Goal: Information Seeking & Learning: Check status

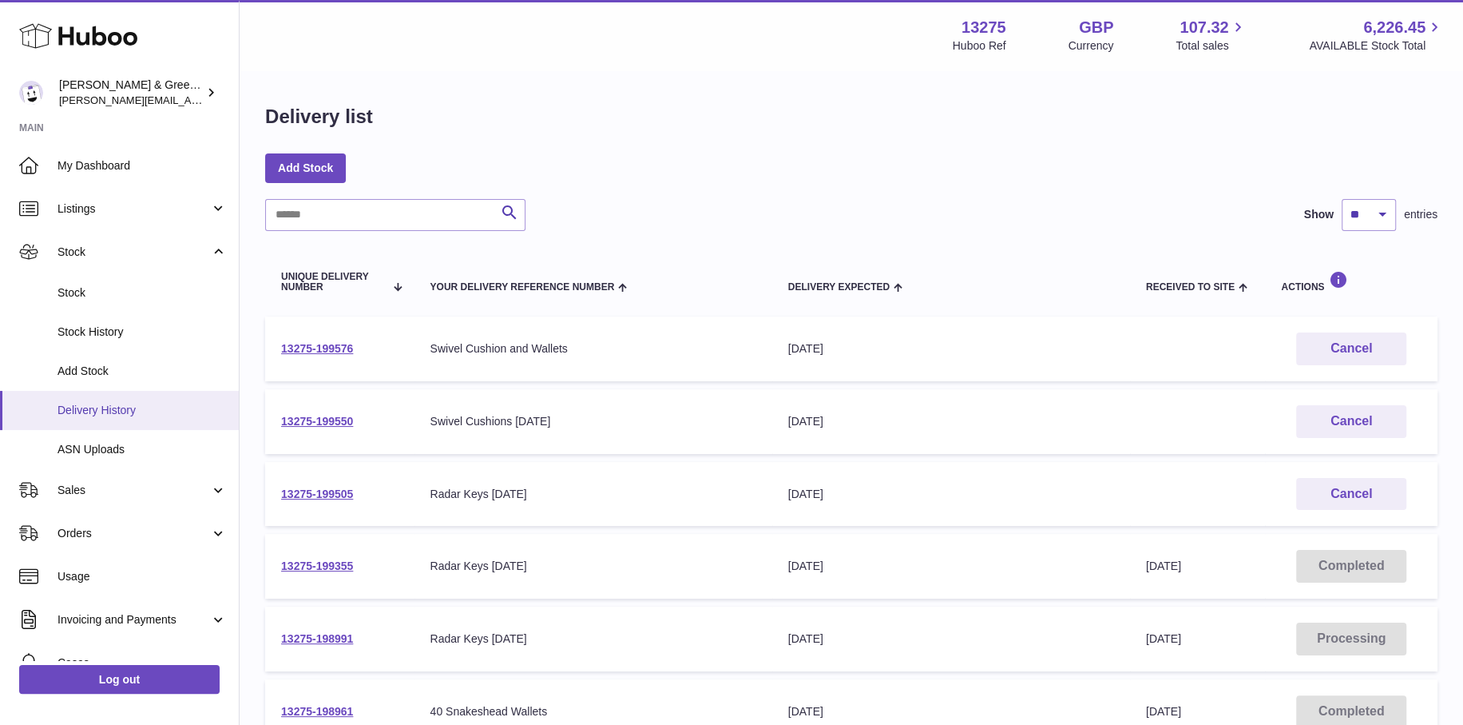
click at [121, 408] on span "Delivery History" at bounding box center [142, 410] width 169 height 15
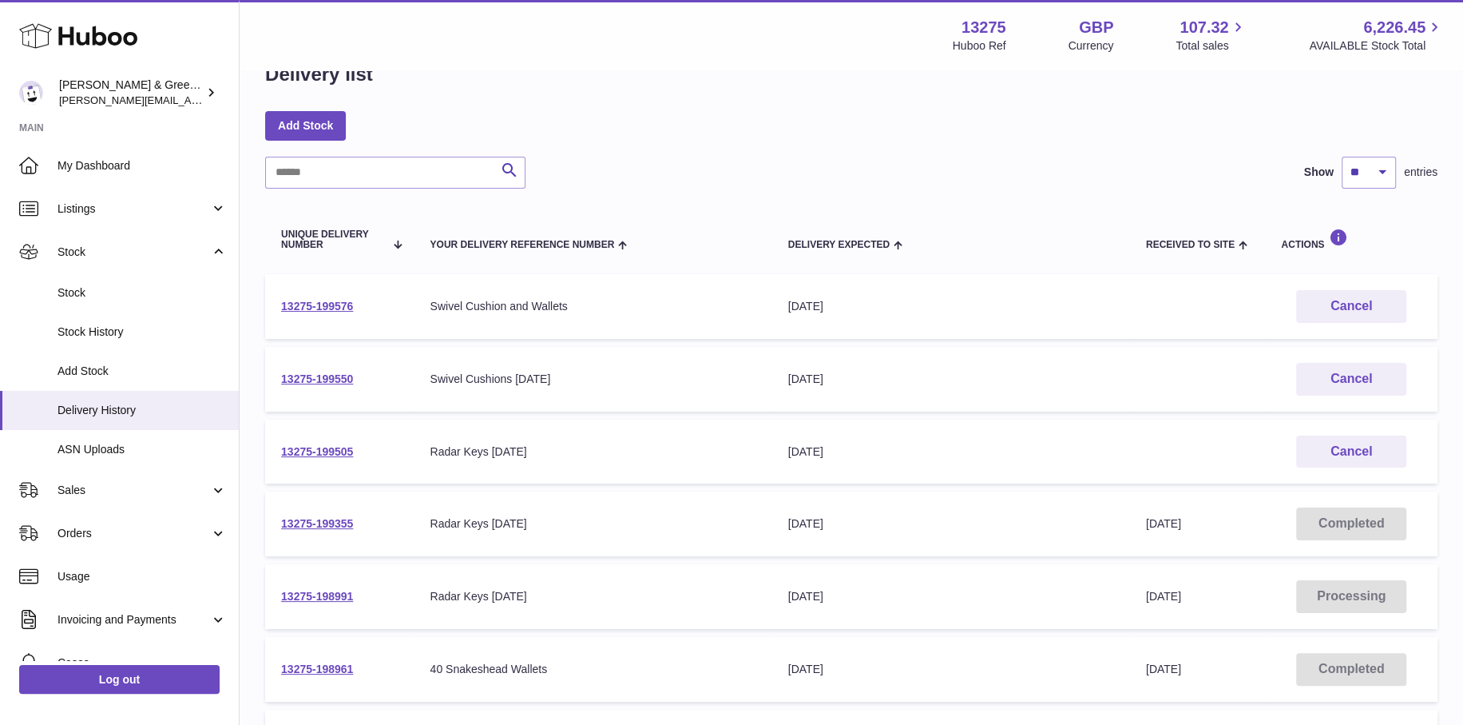
scroll to position [80, 0]
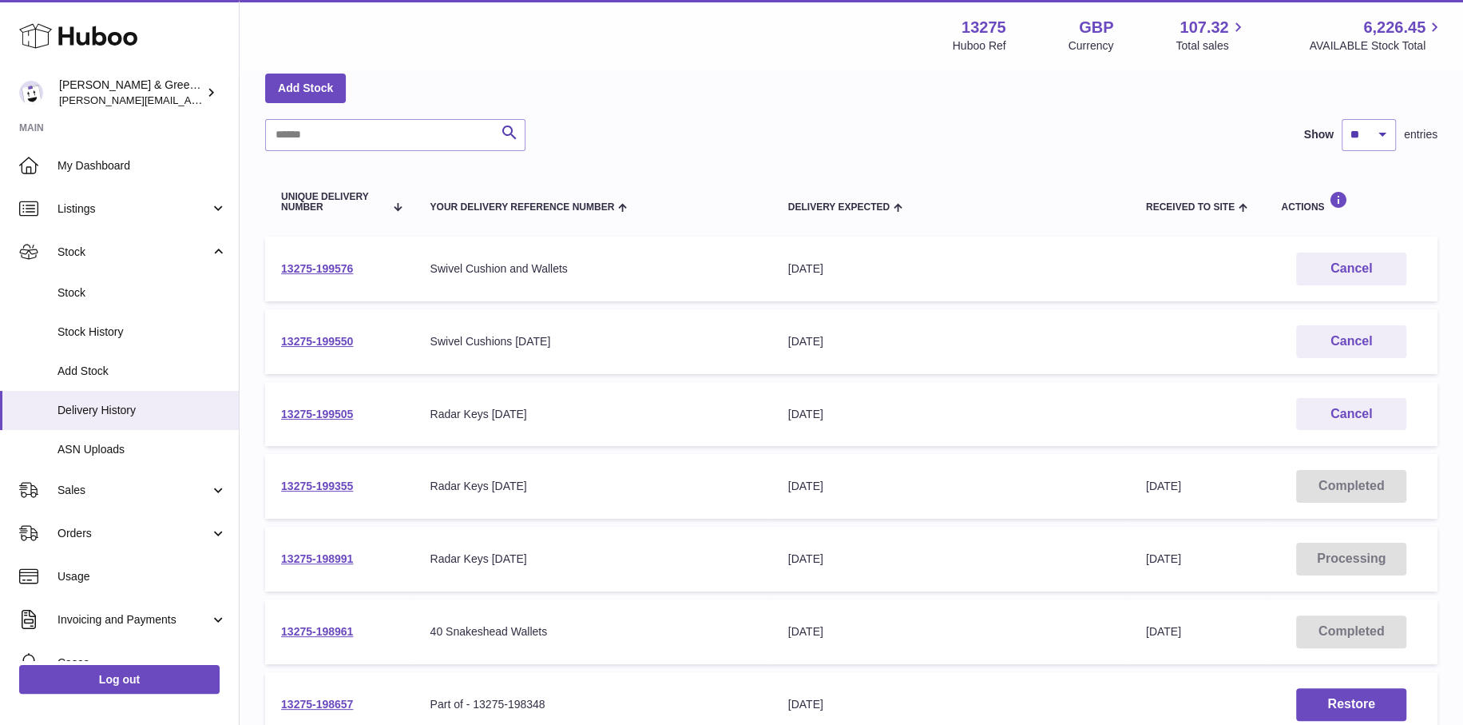
drag, startPoint x: 338, startPoint y: 410, endPoint x: 280, endPoint y: 411, distance: 58.3
click at [280, 411] on td "13275-199505" at bounding box center [339, 414] width 149 height 65
copy link "13275-199505"
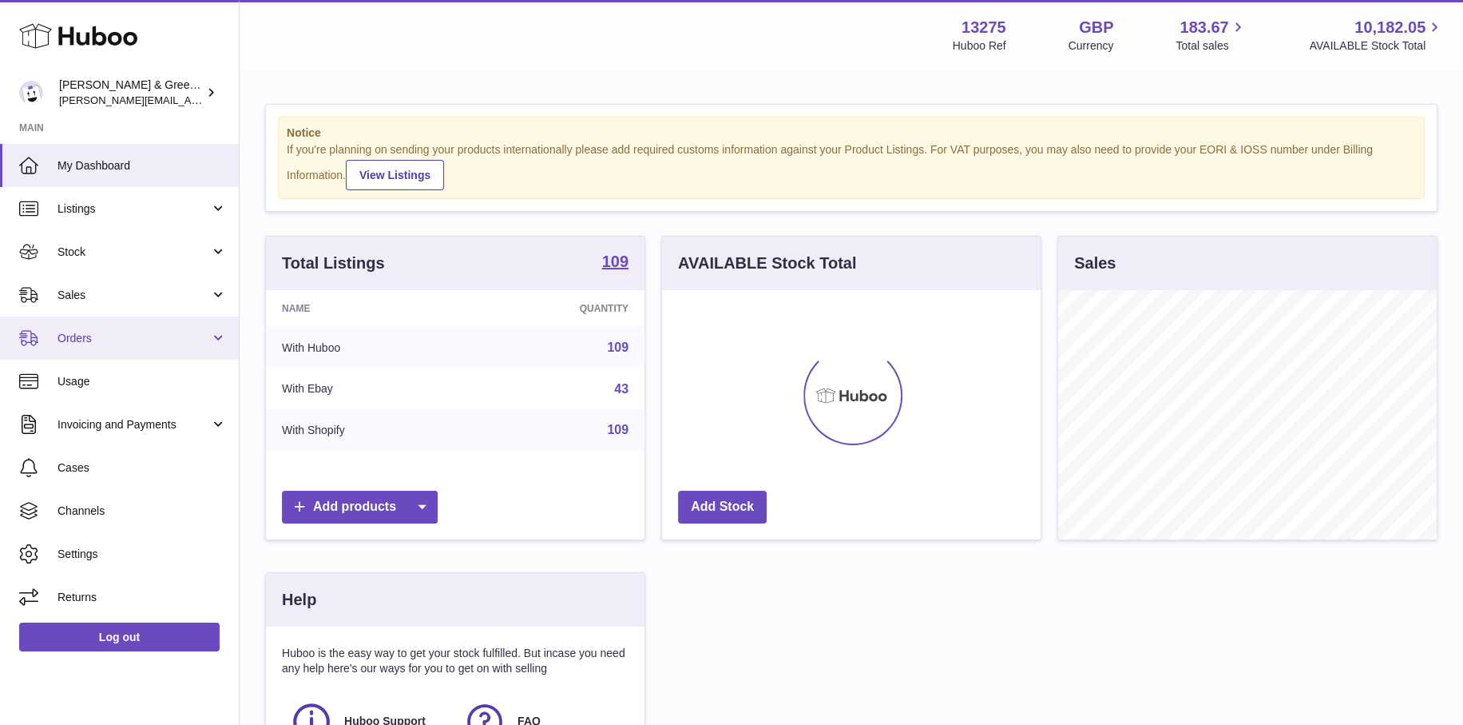
scroll to position [249, 379]
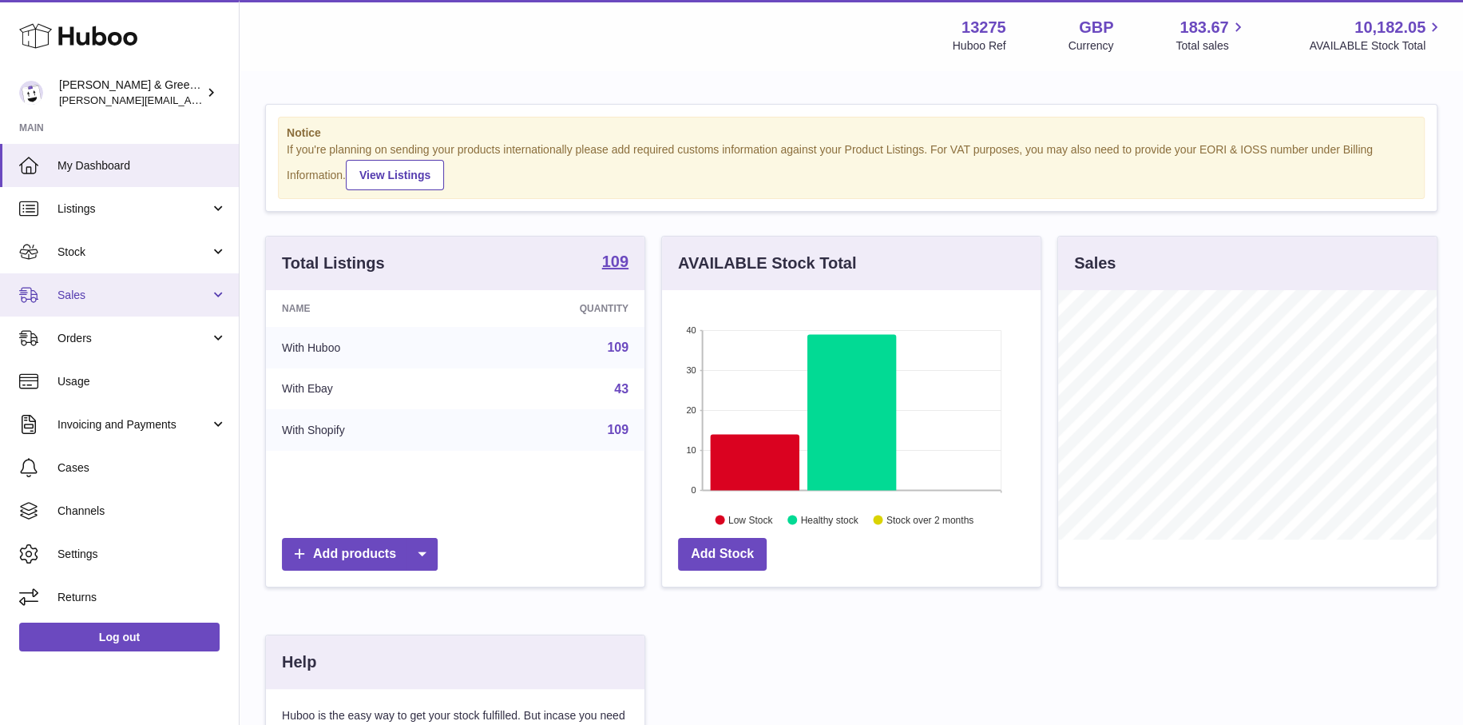
click at [149, 302] on link "Sales" at bounding box center [119, 294] width 239 height 43
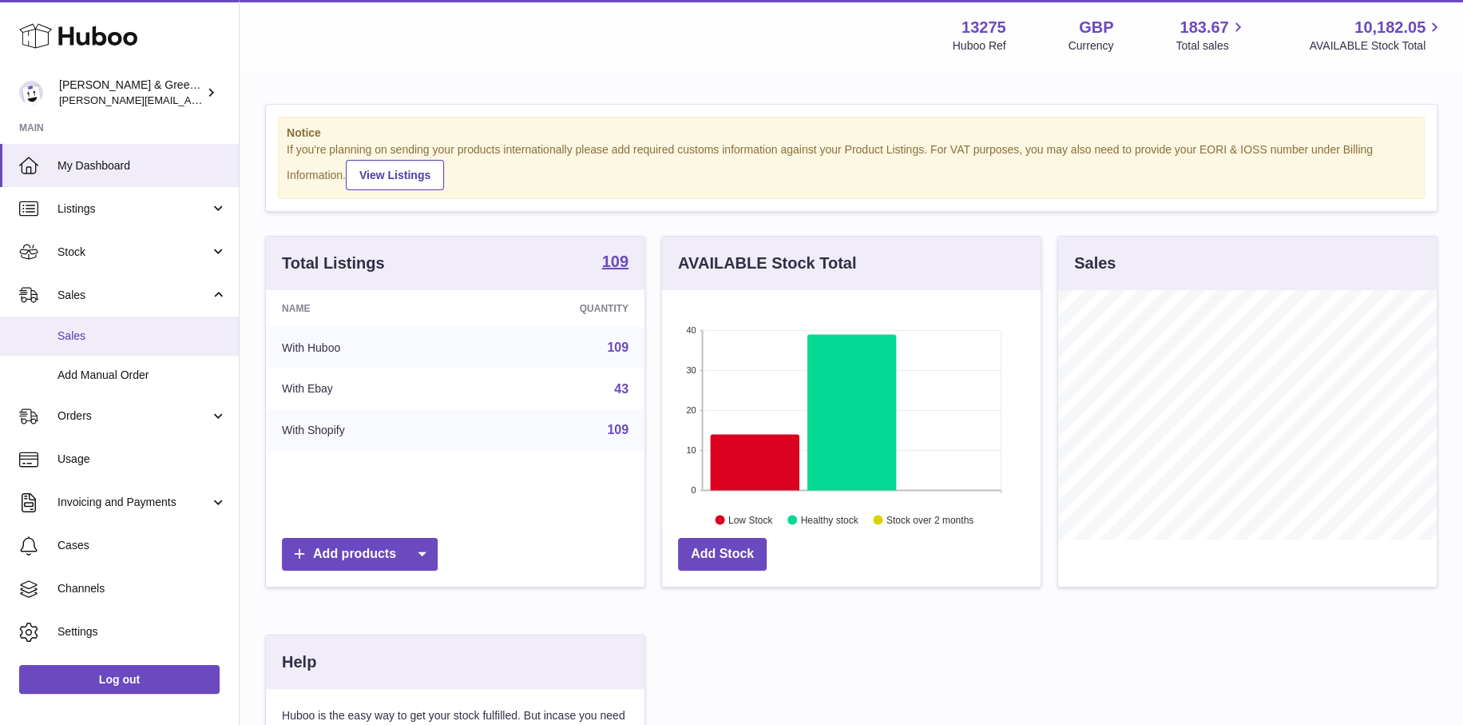
click at [160, 339] on span "Sales" at bounding box center [142, 335] width 169 height 15
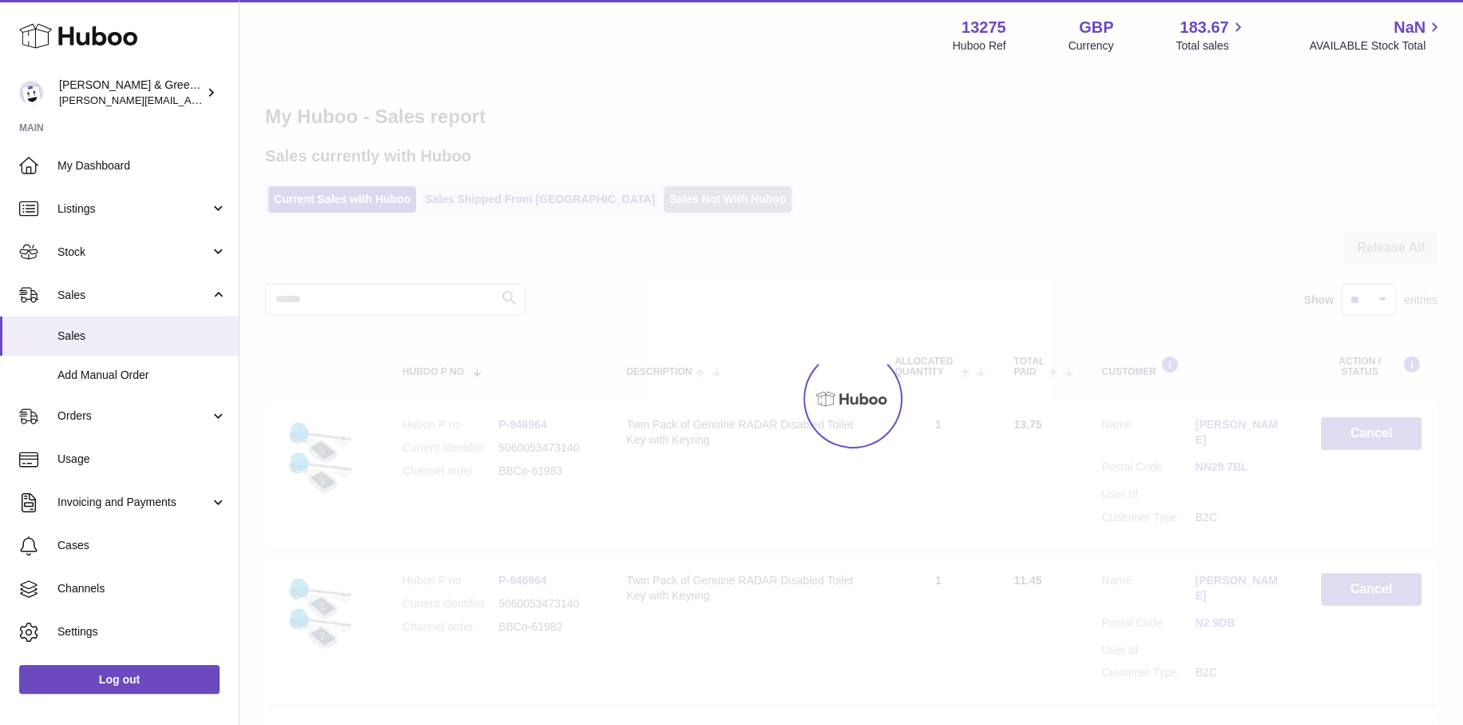
click at [664, 201] on link "Sales Not With Huboo" at bounding box center [728, 199] width 128 height 26
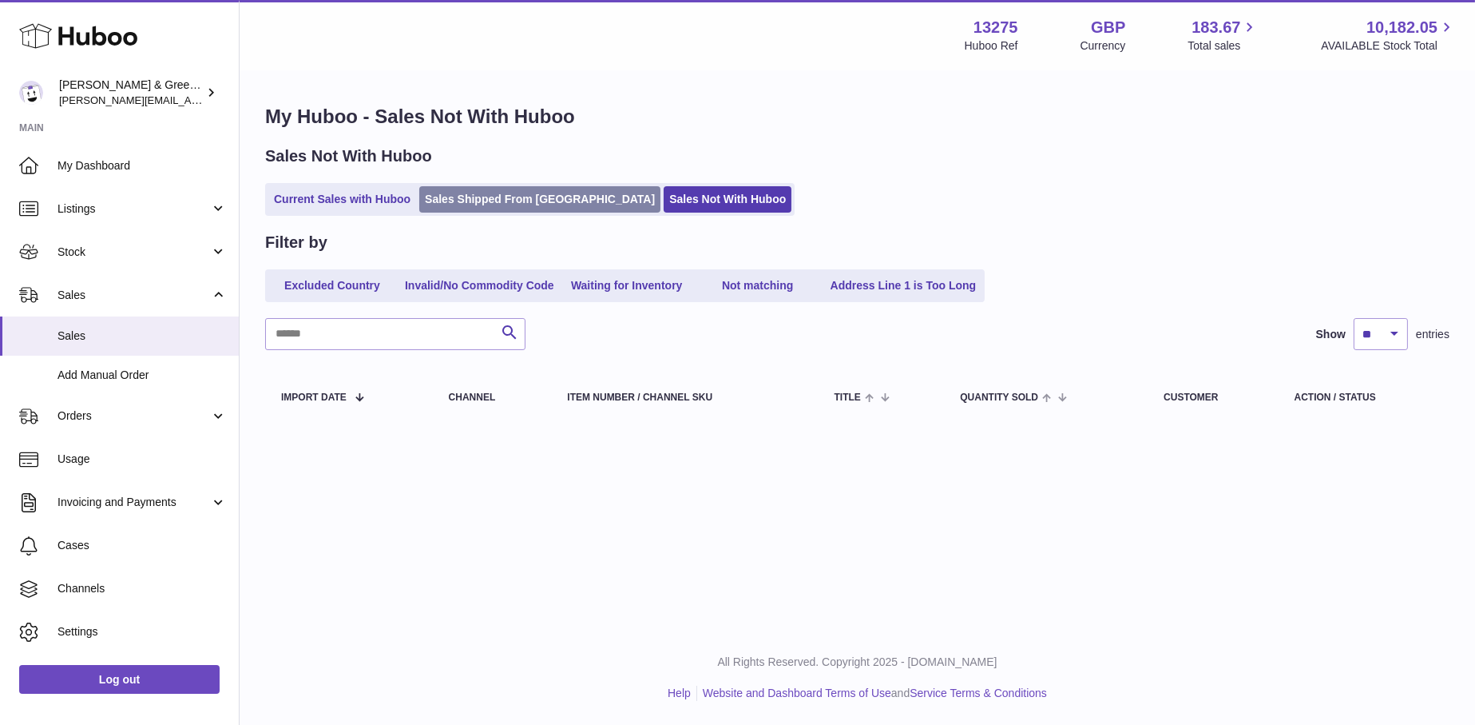
click at [481, 205] on link "Sales Shipped From [GEOGRAPHIC_DATA]" at bounding box center [539, 199] width 241 height 26
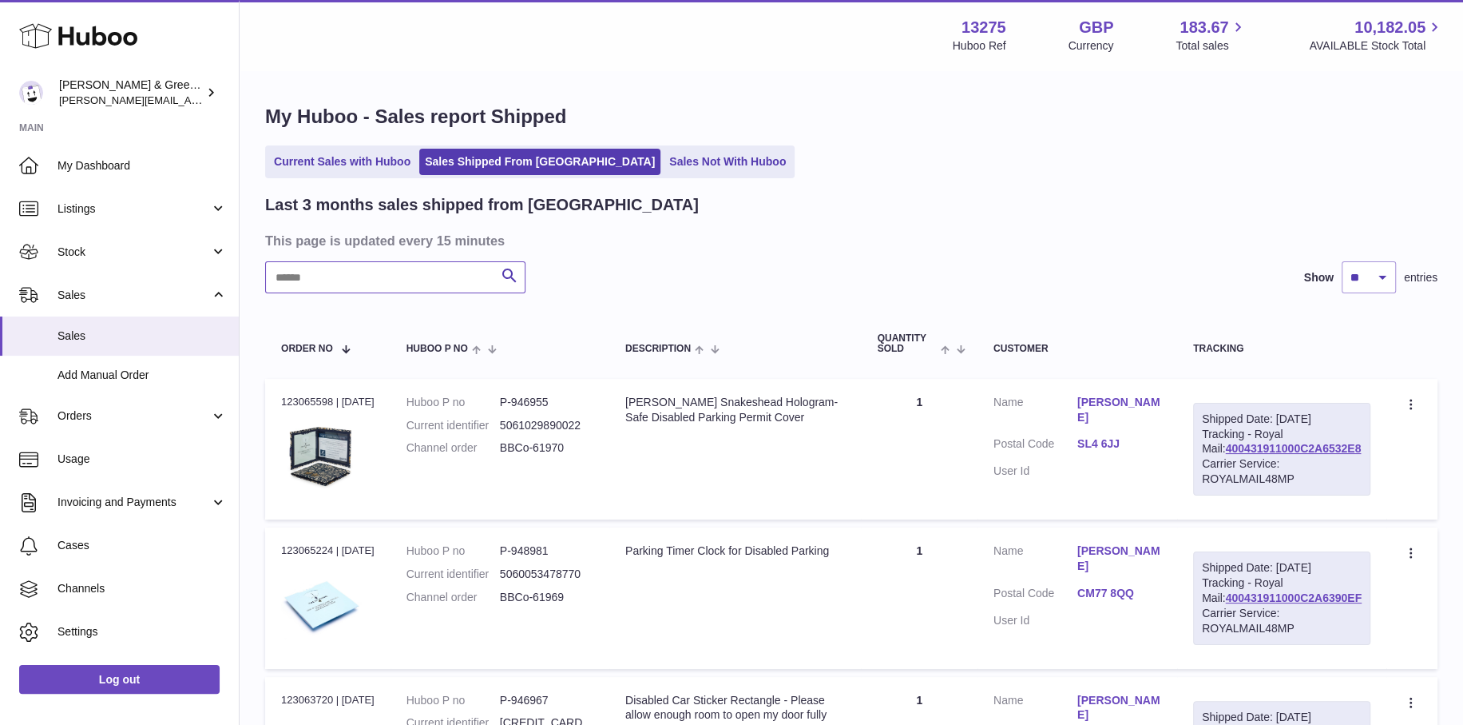
click at [413, 282] on input "text" at bounding box center [395, 277] width 260 height 32
paste input "**********"
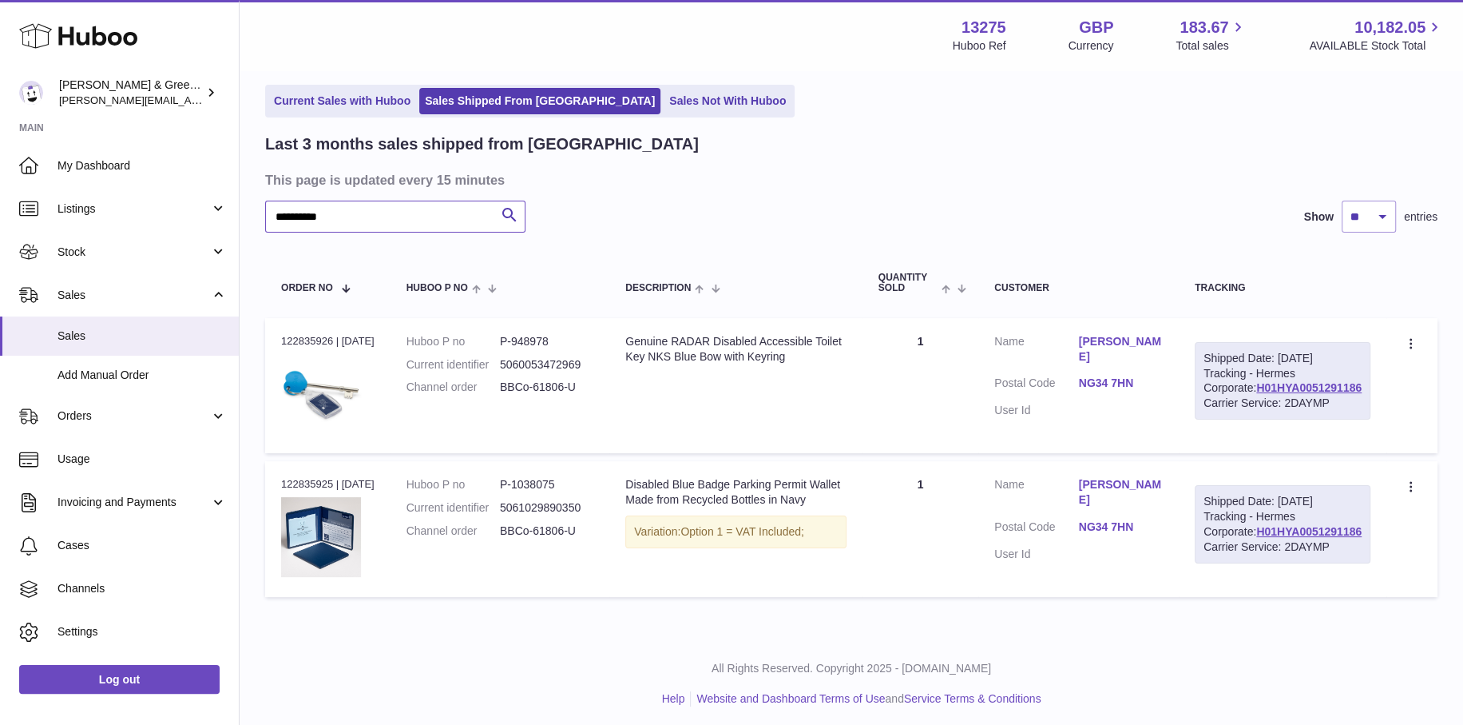
scroll to position [137, 0]
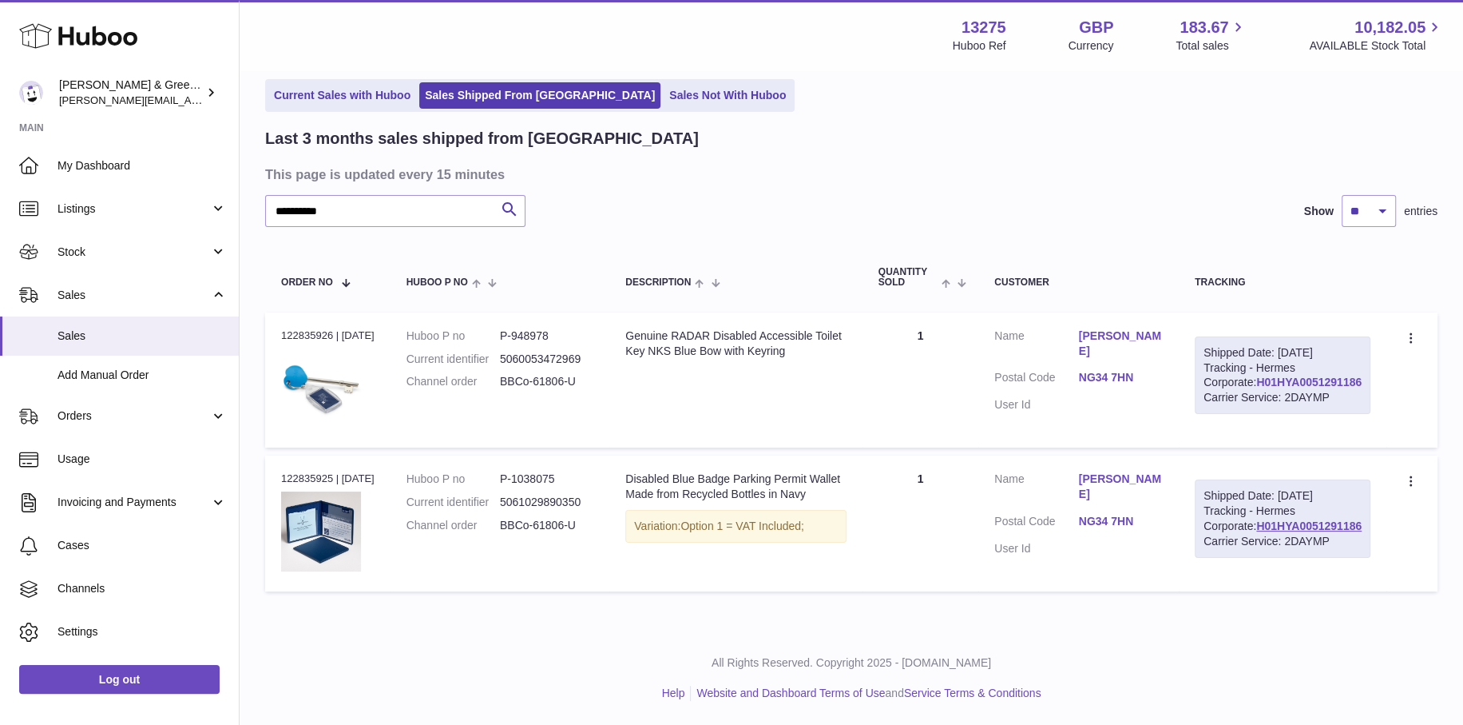
drag, startPoint x: 1369, startPoint y: 336, endPoint x: 1258, endPoint y: 340, distance: 111.1
click at [1258, 340] on div "Shipped Date: 14th Aug 2025 Tracking - Hermes Corporate: H01HYA0051291186 Carri…" at bounding box center [1283, 375] width 176 height 78
copy link "H01HYA0051291186"
click at [1346, 375] on link "H01HYA0051291186" at bounding box center [1309, 381] width 105 height 13
drag, startPoint x: 395, startPoint y: 141, endPoint x: 88, endPoint y: 153, distance: 307.8
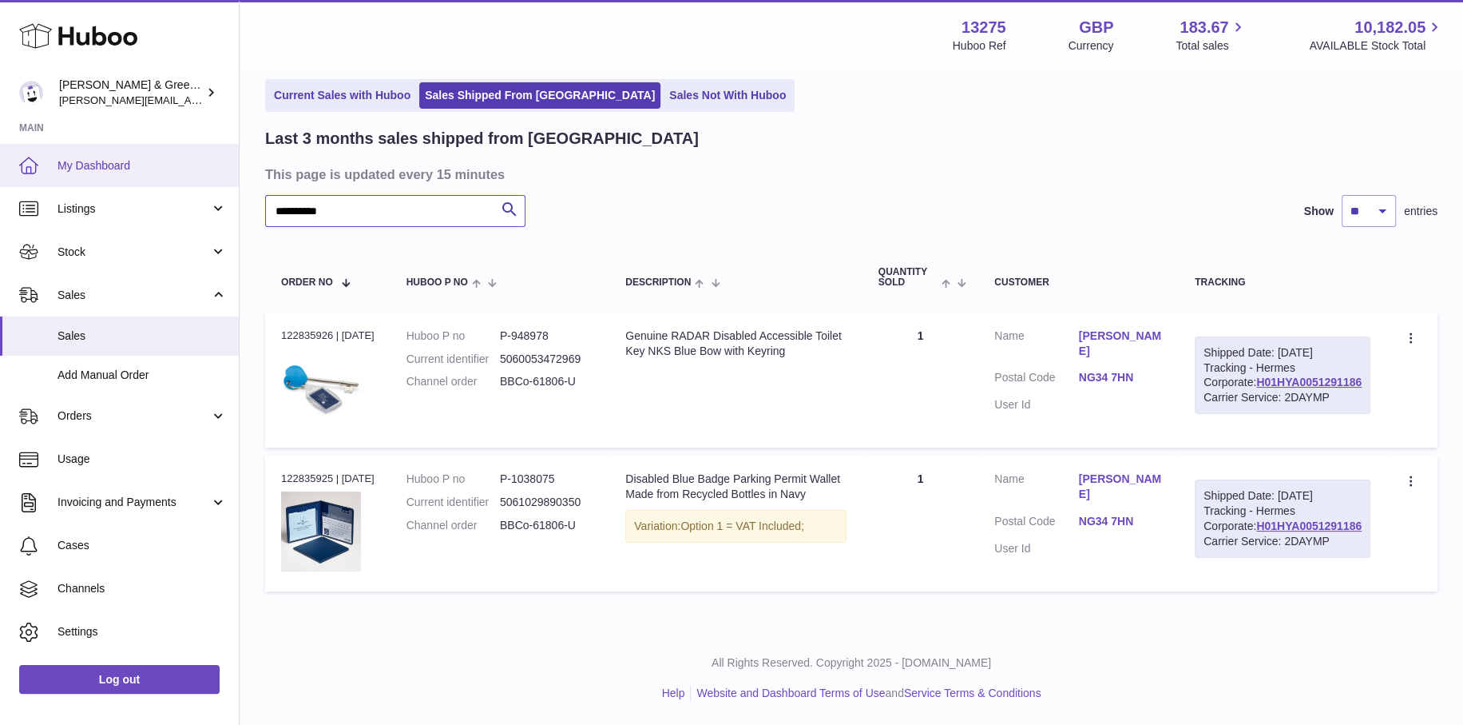
click at [88, 153] on div "Huboo Evans & Green Ltd ellen@bluebadgecompany.co.uk Main My Dashboard Listings…" at bounding box center [731, 329] width 1463 height 791
paste input "text"
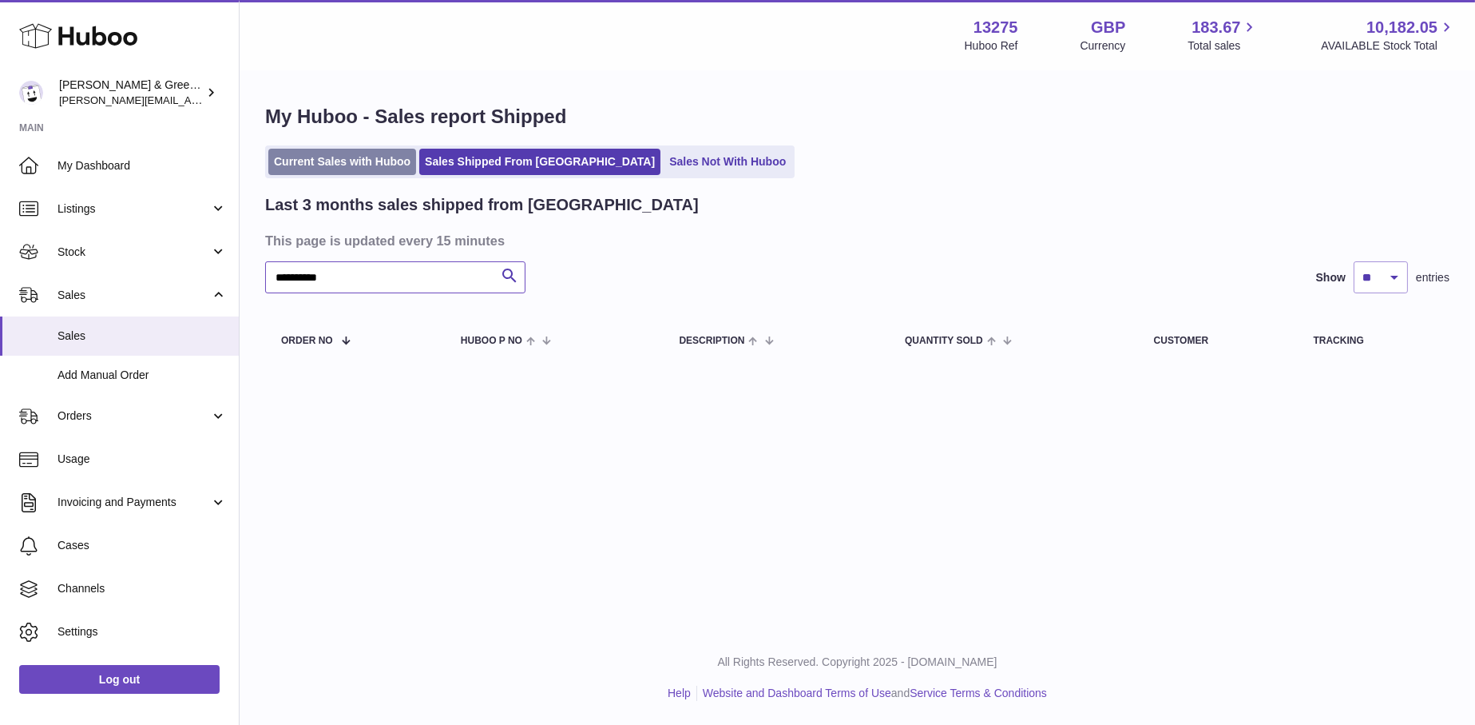
type input "**********"
click at [340, 165] on link "Current Sales with Huboo" at bounding box center [342, 162] width 148 height 26
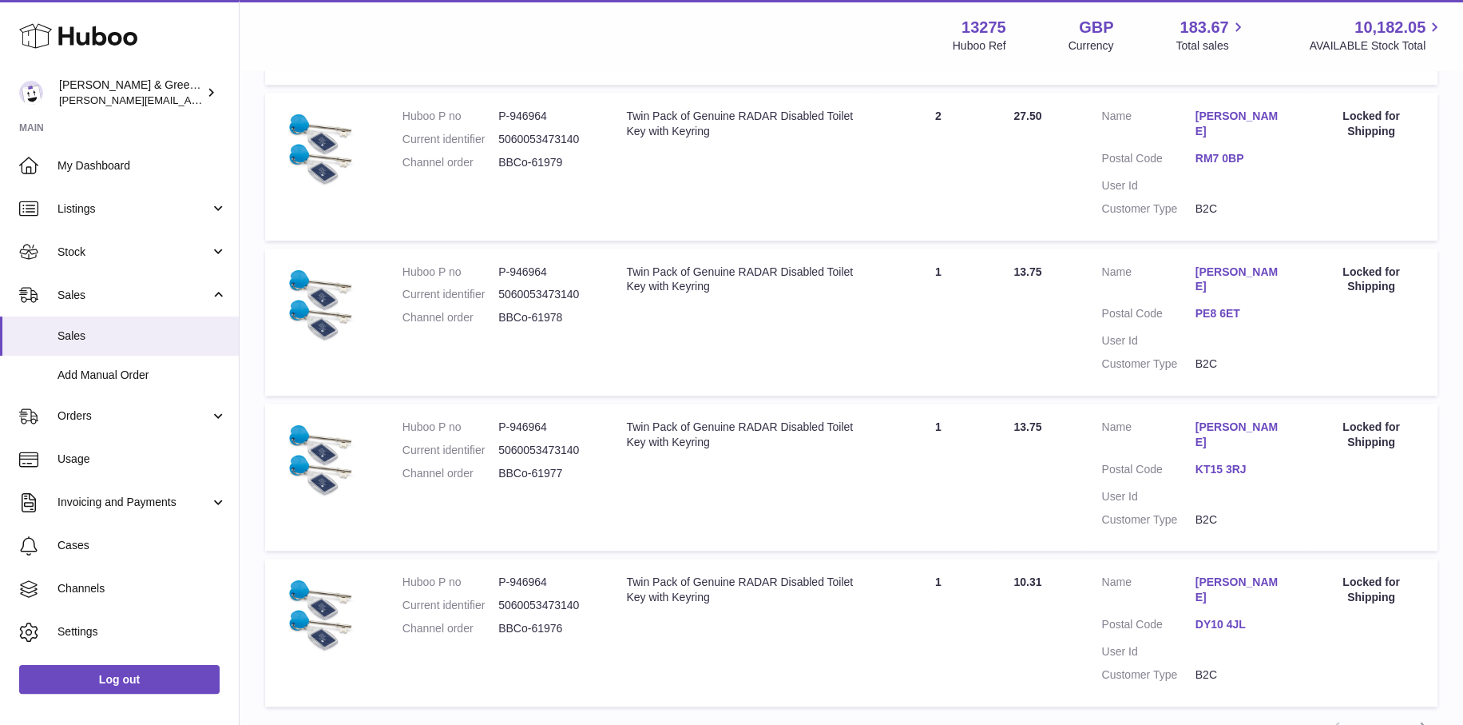
scroll to position [841, 0]
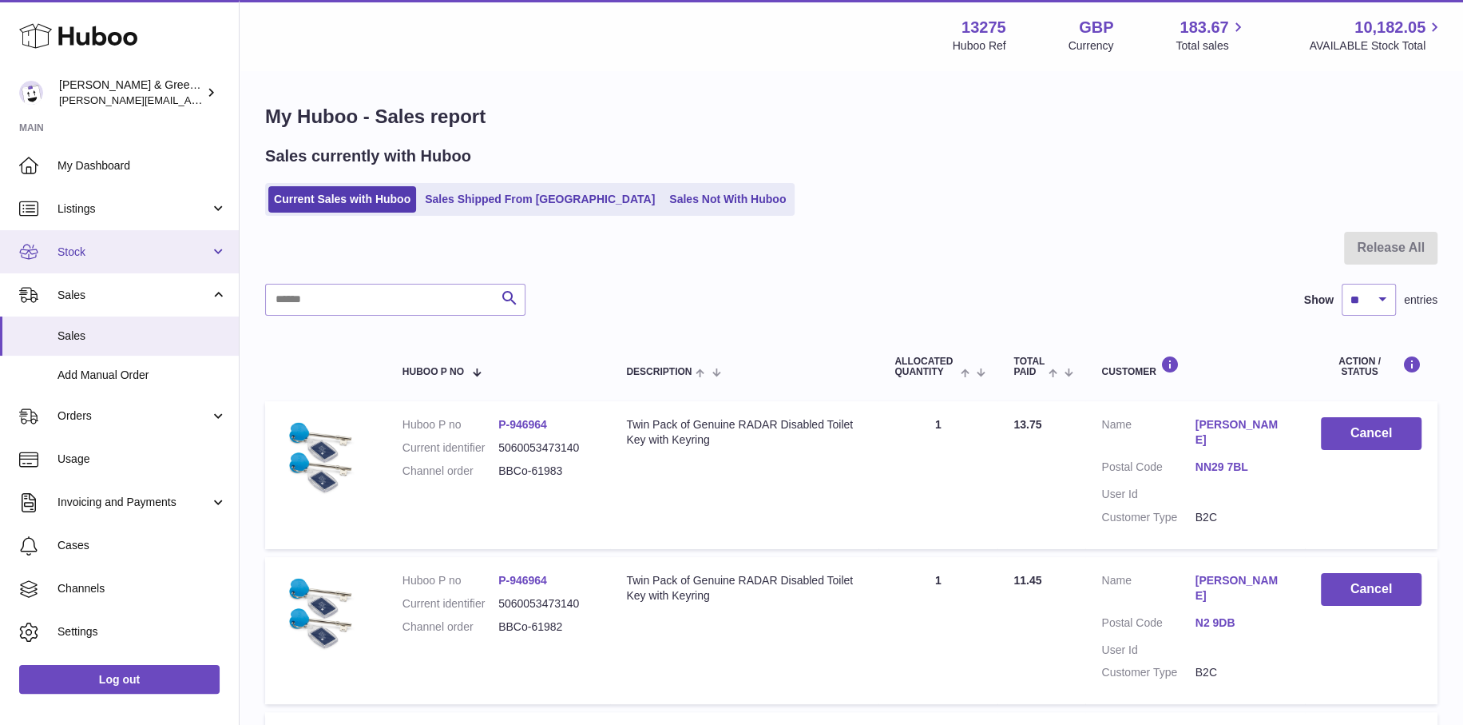
click at [149, 251] on span "Stock" at bounding box center [134, 251] width 153 height 15
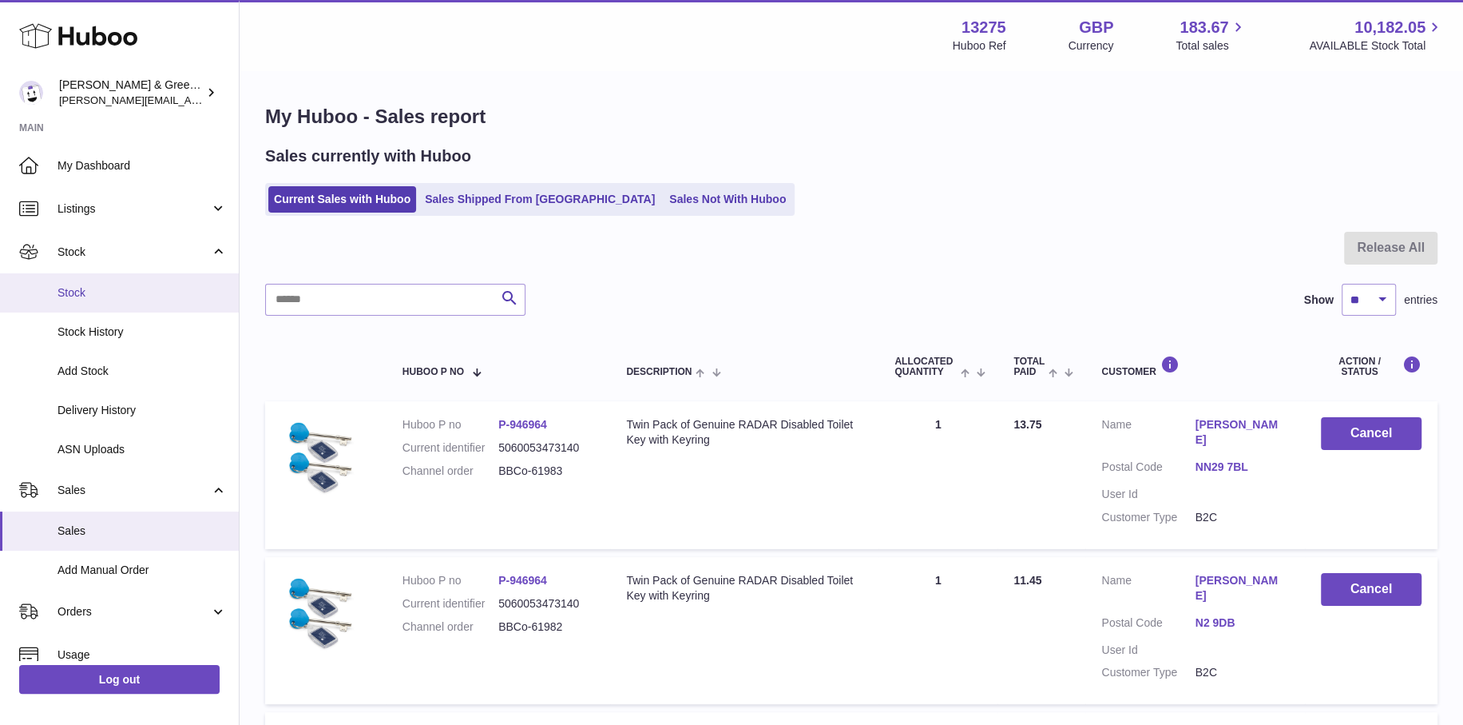
click at [150, 296] on span "Stock" at bounding box center [142, 292] width 169 height 15
click at [906, 190] on div "Current Sales with Huboo Sales Shipped From Huboo Sales Not With Huboo" at bounding box center [851, 199] width 1173 height 33
click at [145, 296] on span "Stock" at bounding box center [142, 292] width 169 height 15
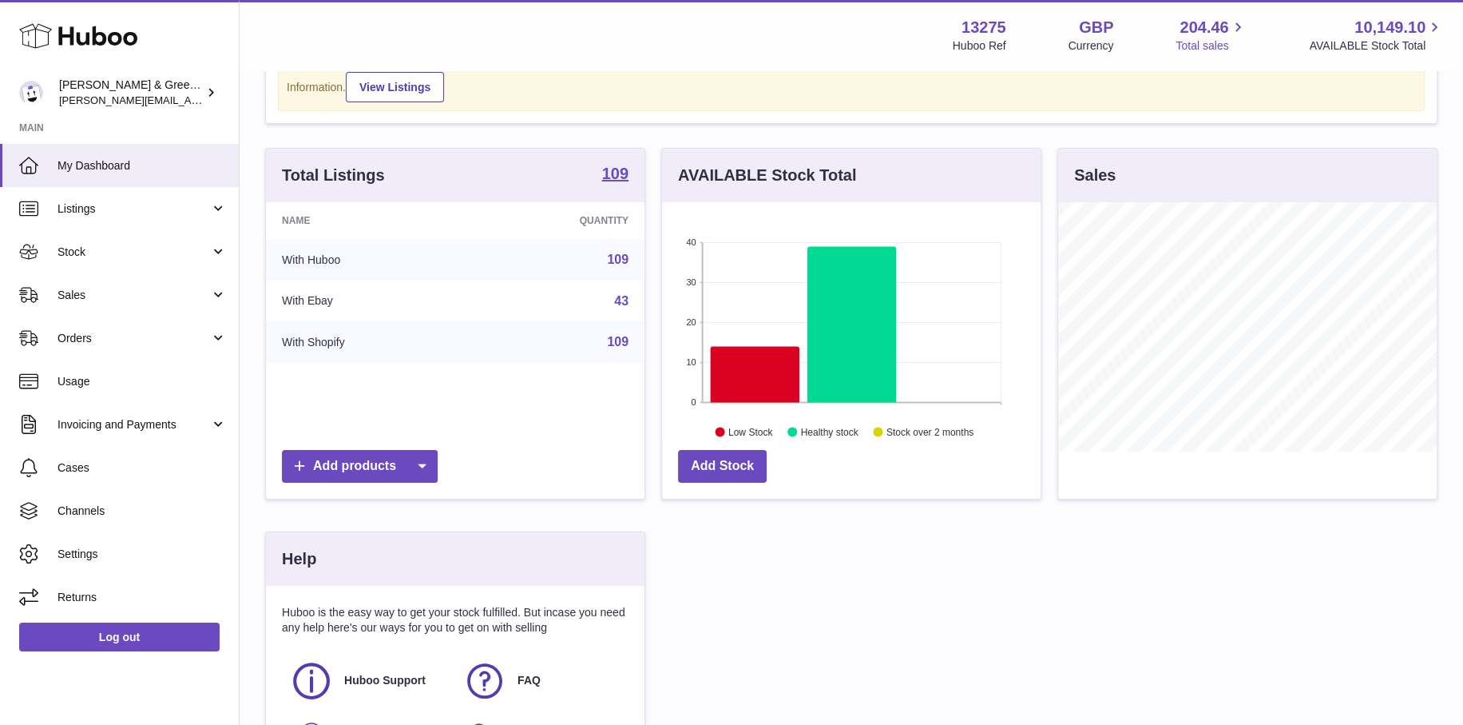
scroll to position [160, 0]
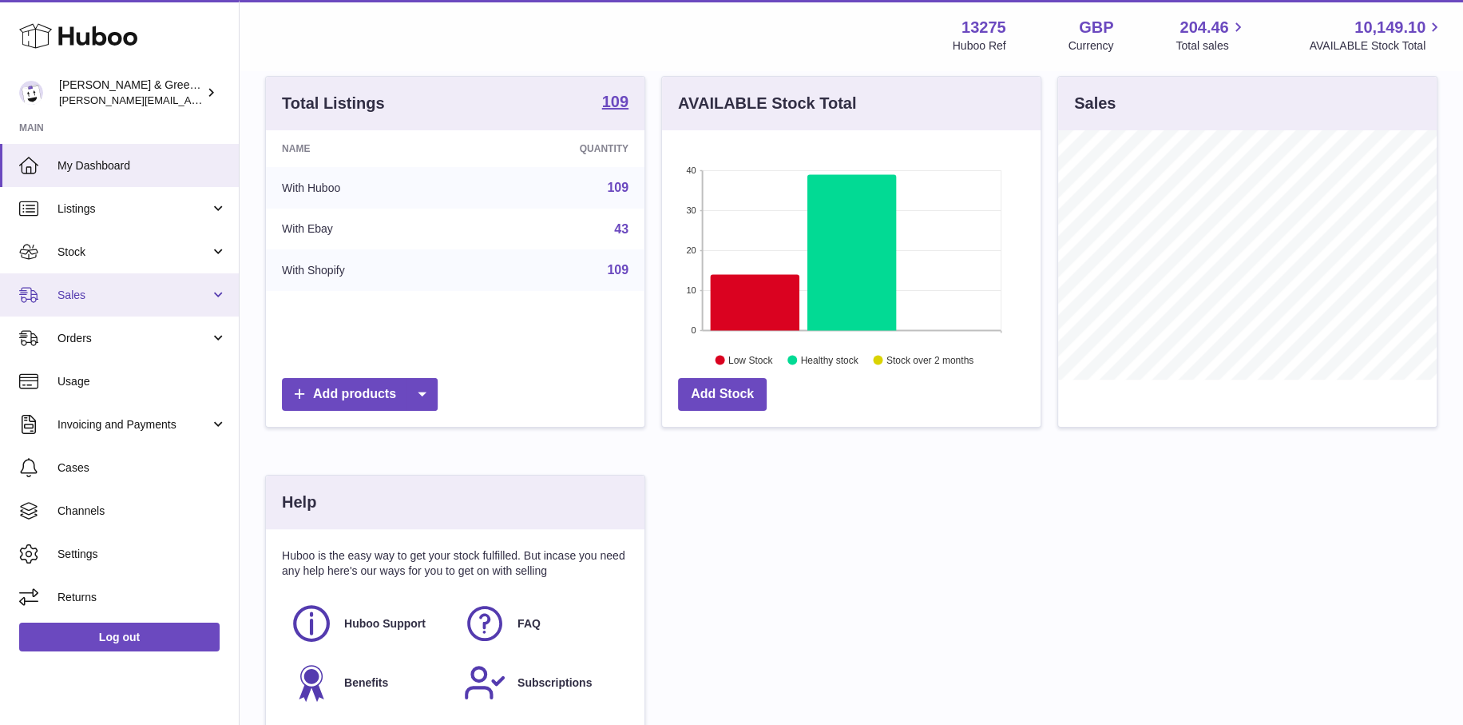
click at [125, 300] on span "Sales" at bounding box center [134, 295] width 153 height 15
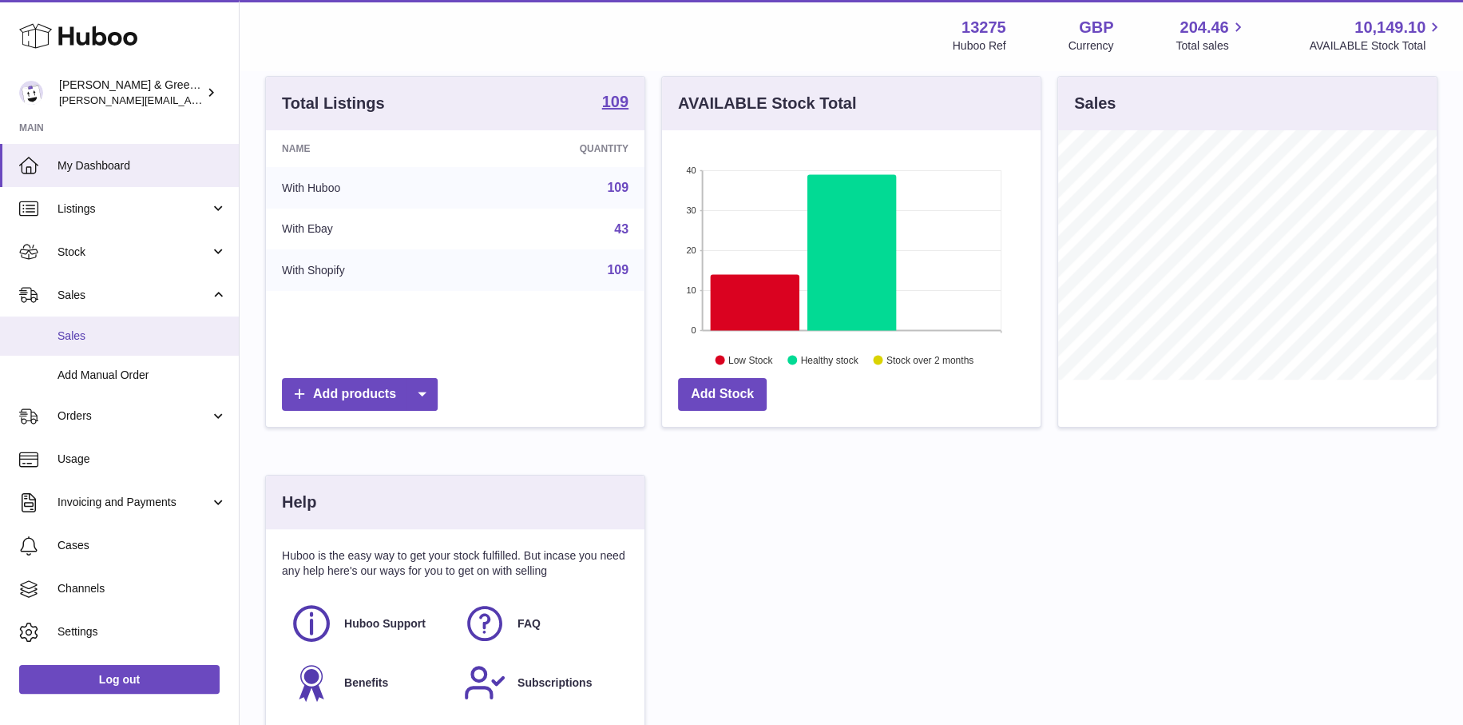
click at [121, 328] on span "Sales" at bounding box center [142, 335] width 169 height 15
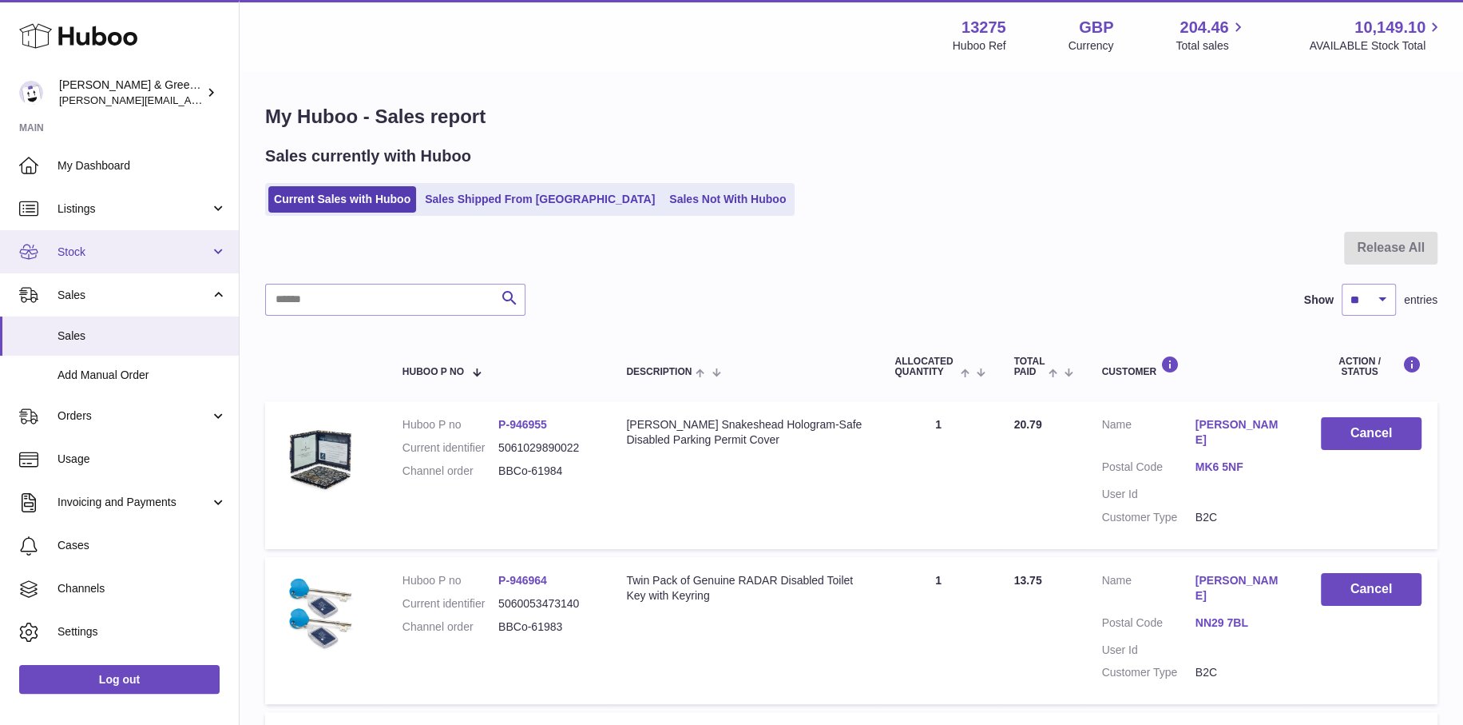
click at [144, 264] on link "Stock" at bounding box center [119, 251] width 239 height 43
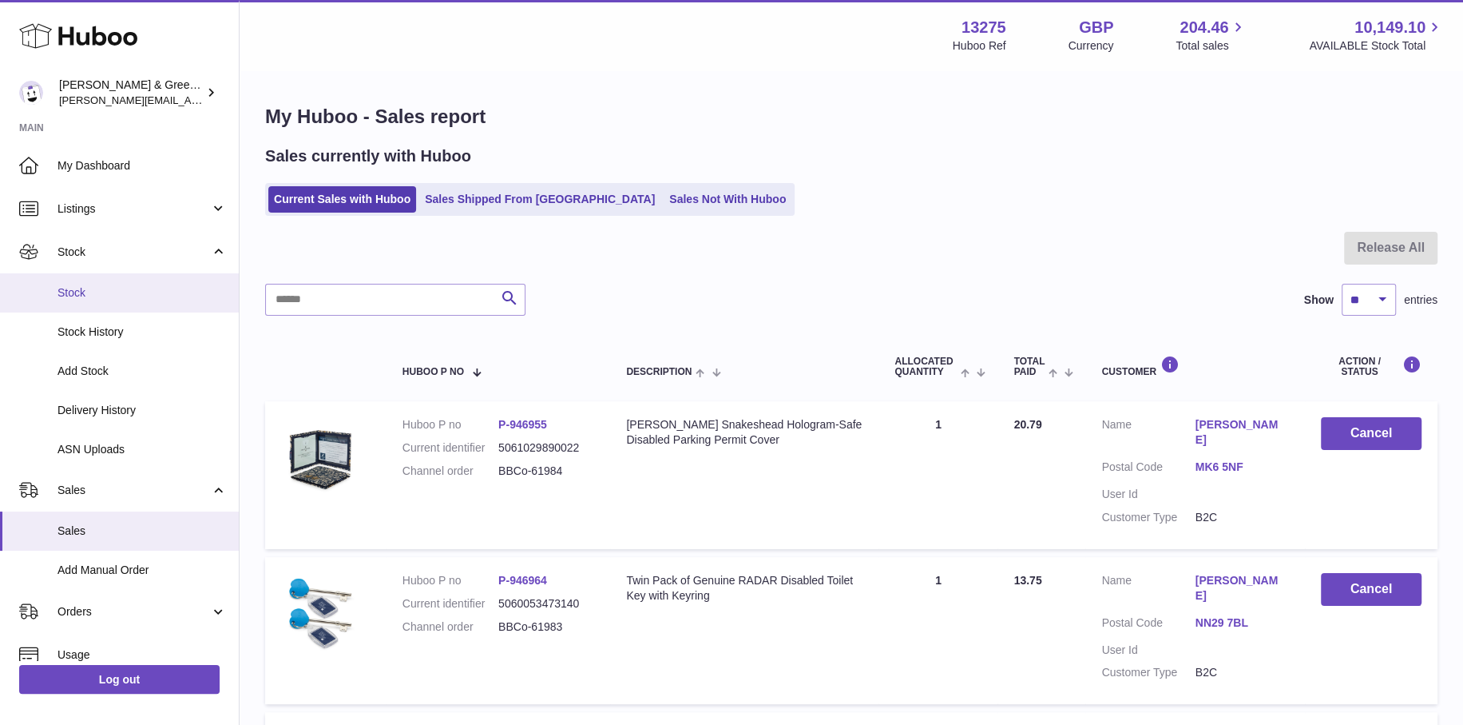
click at [135, 302] on link "Stock" at bounding box center [119, 292] width 239 height 39
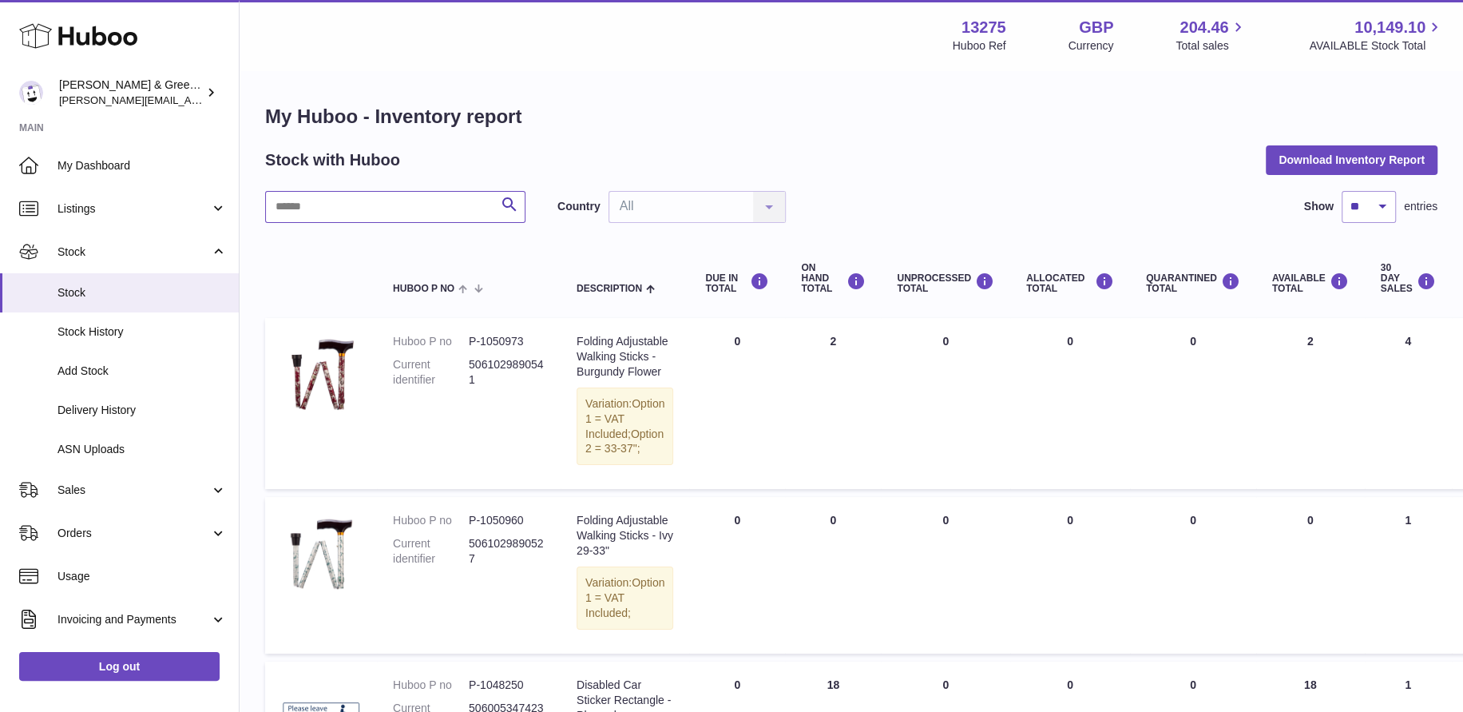
click at [376, 207] on input "text" at bounding box center [395, 207] width 260 height 32
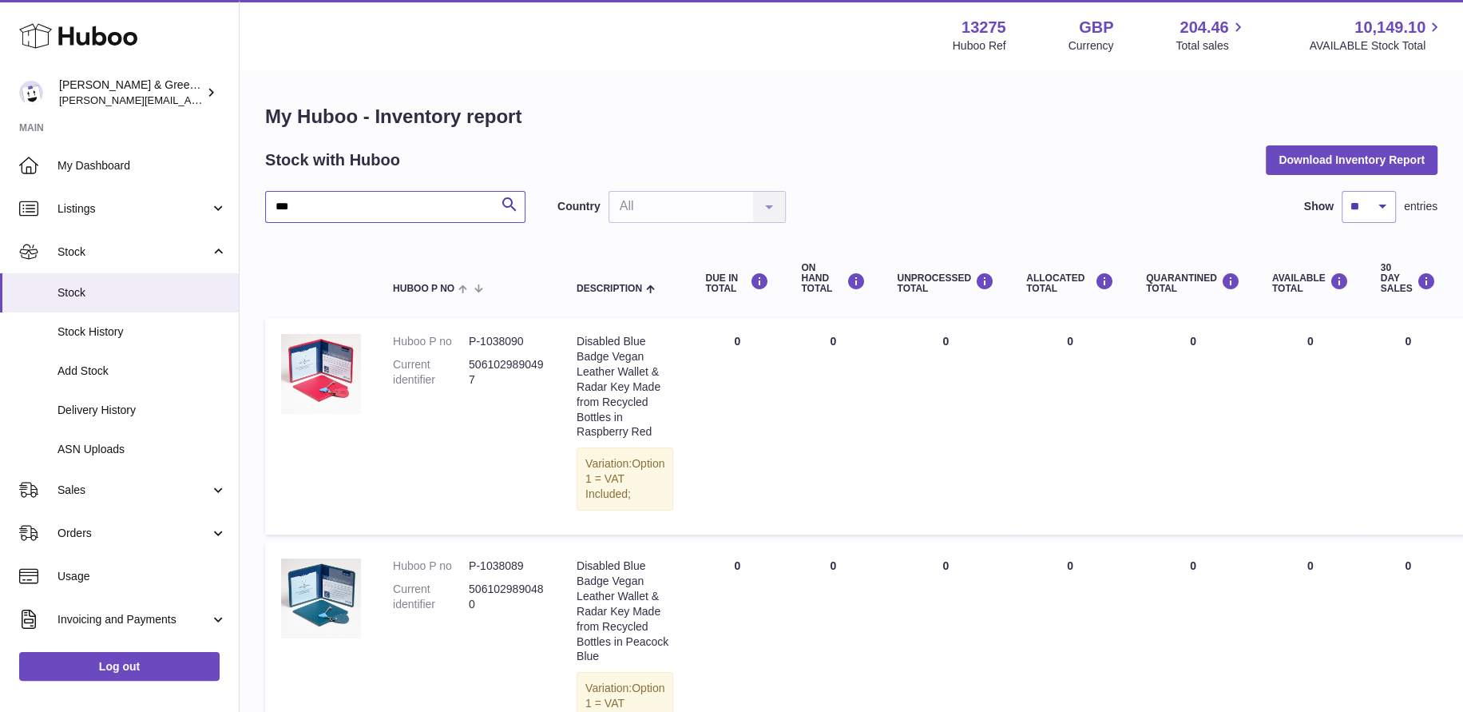
drag, startPoint x: 276, startPoint y: 197, endPoint x: 245, endPoint y: 195, distance: 31.2
type input "***"
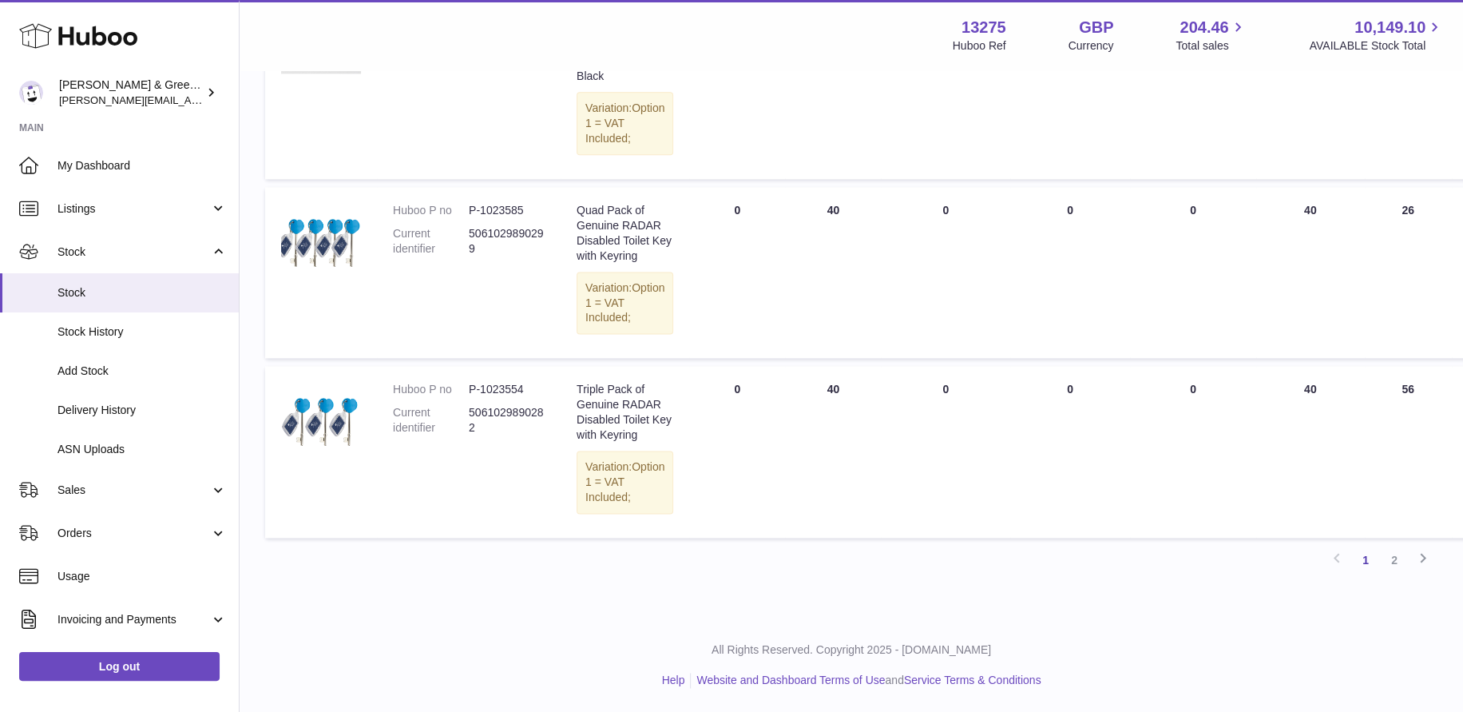
scroll to position [2118, 0]
click at [1400, 566] on link "2" at bounding box center [1394, 560] width 29 height 29
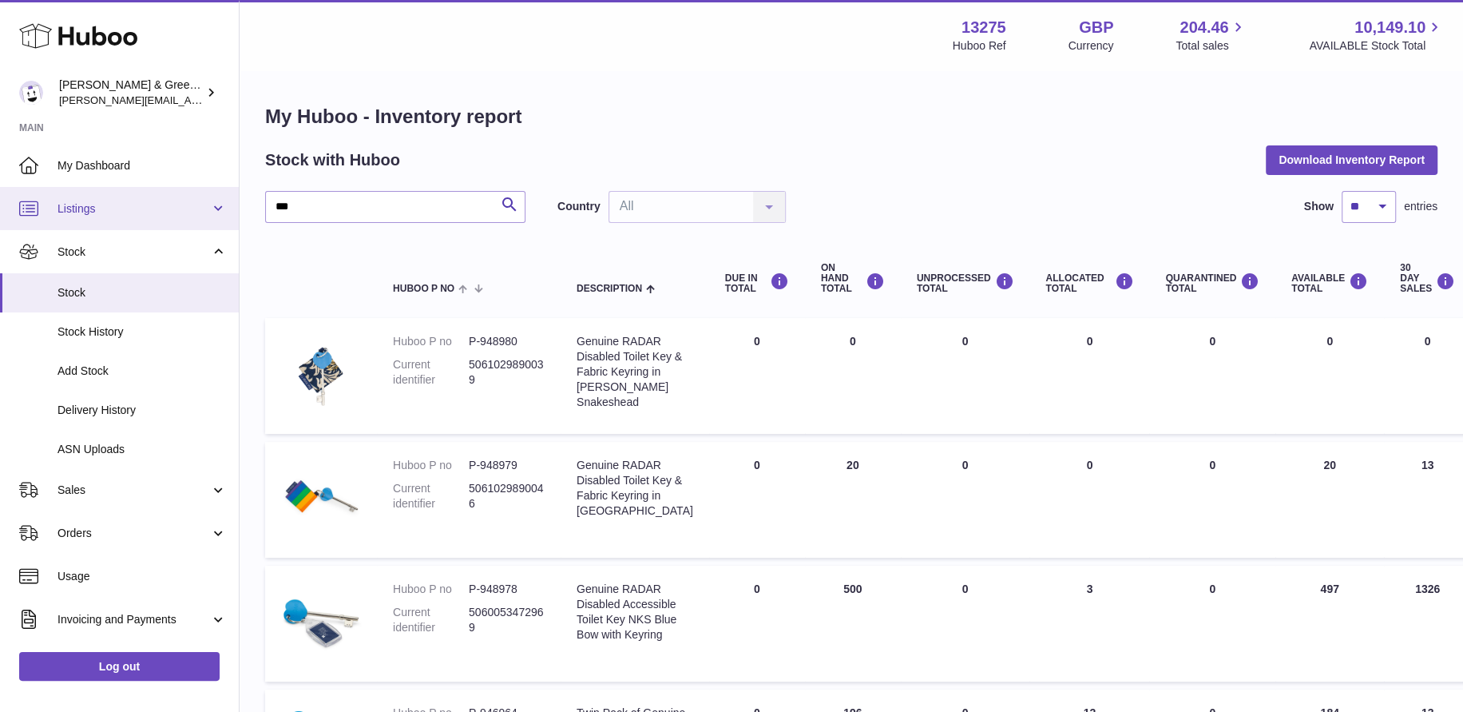
click at [122, 220] on link "Listings" at bounding box center [119, 208] width 239 height 43
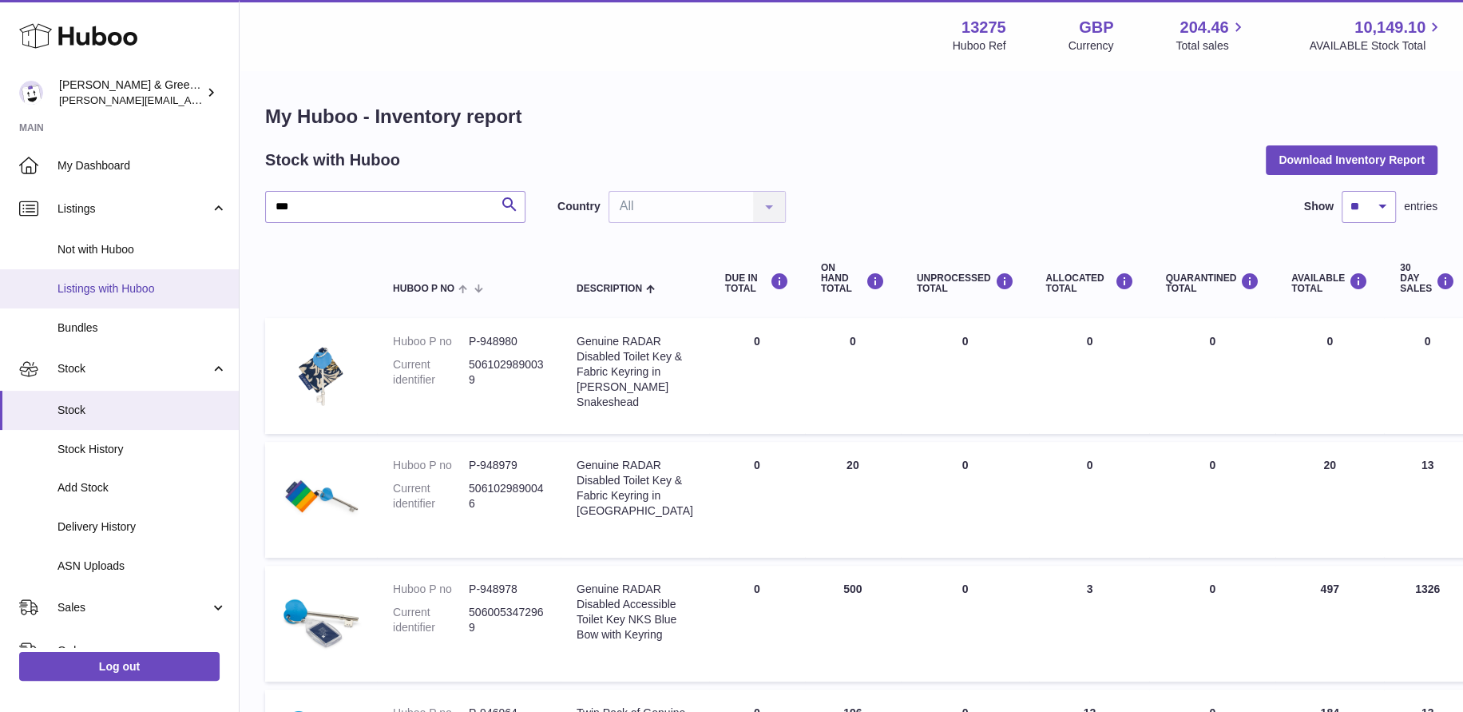
click at [121, 276] on link "Listings with Huboo" at bounding box center [119, 288] width 239 height 39
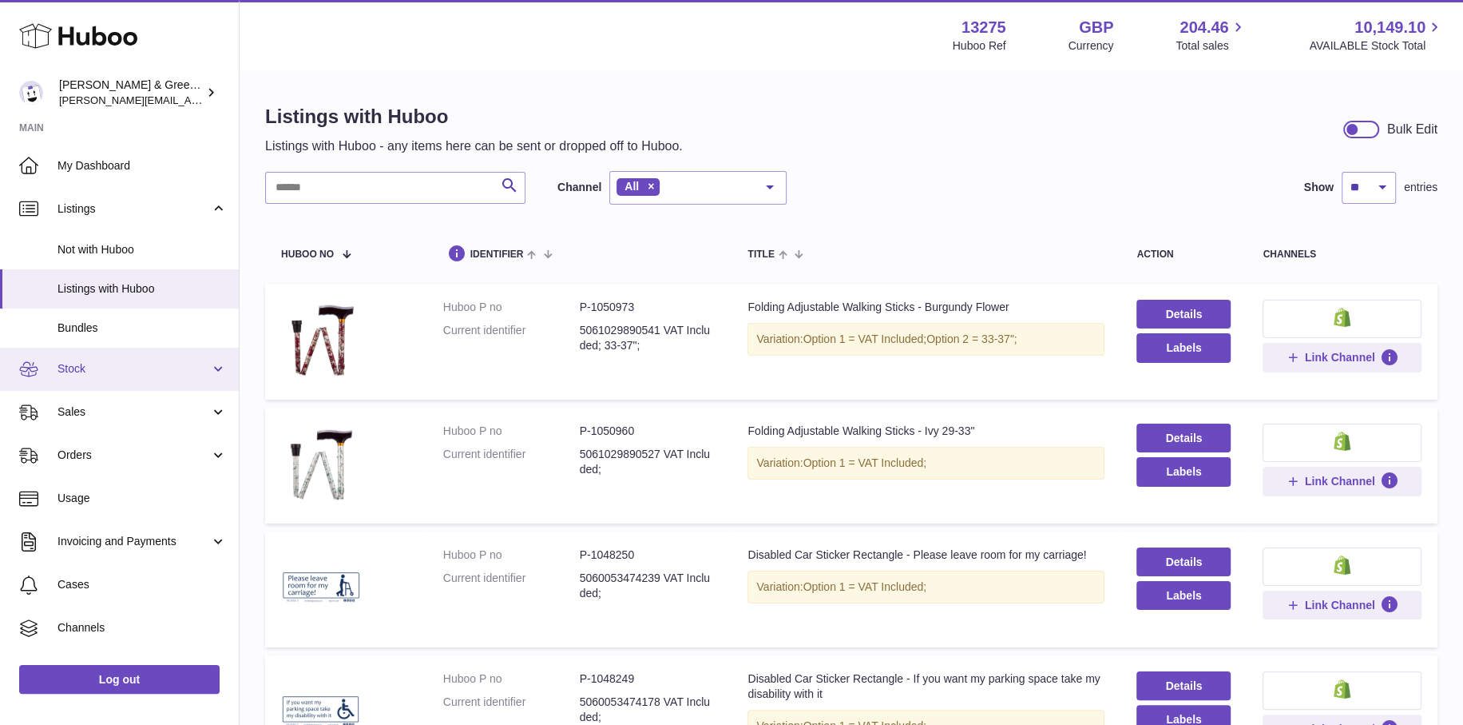
click at [129, 372] on span "Stock" at bounding box center [134, 368] width 153 height 15
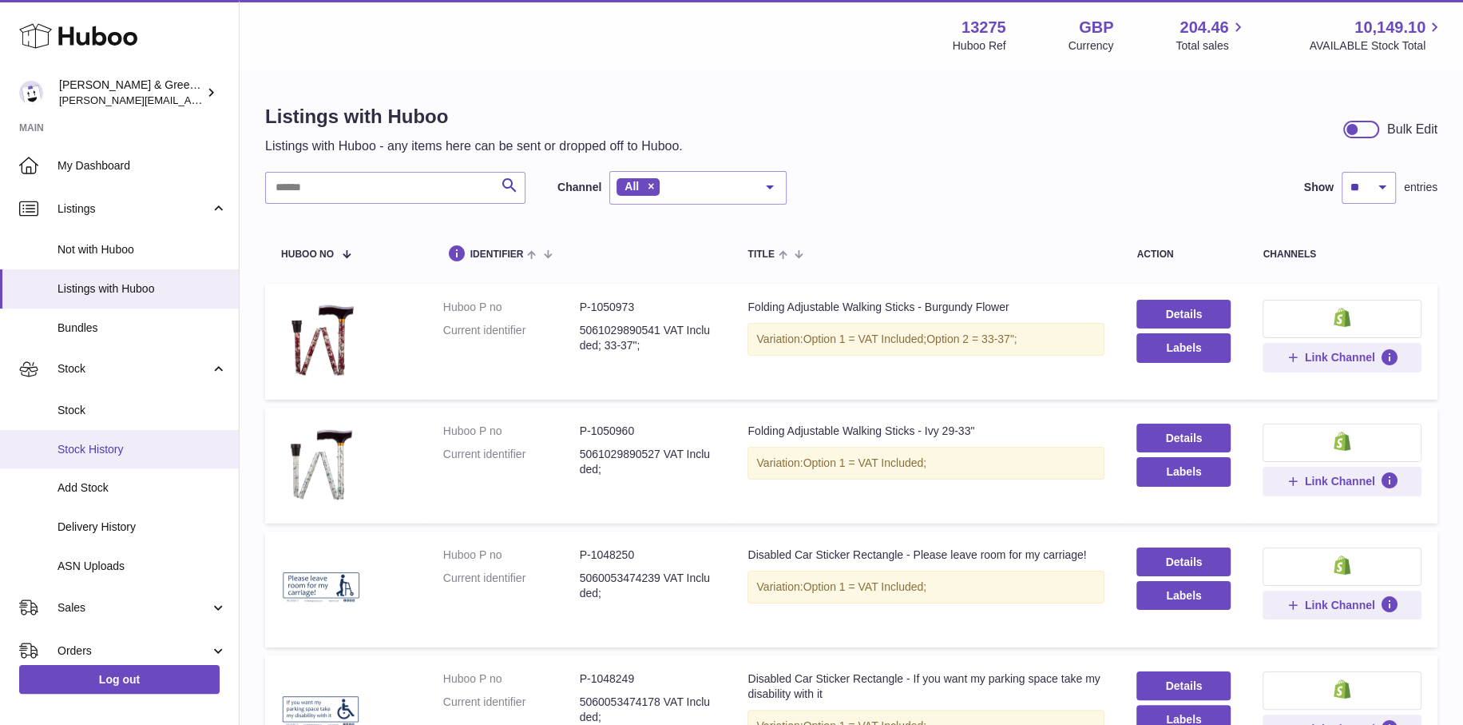
click at [143, 449] on span "Stock History" at bounding box center [142, 449] width 169 height 15
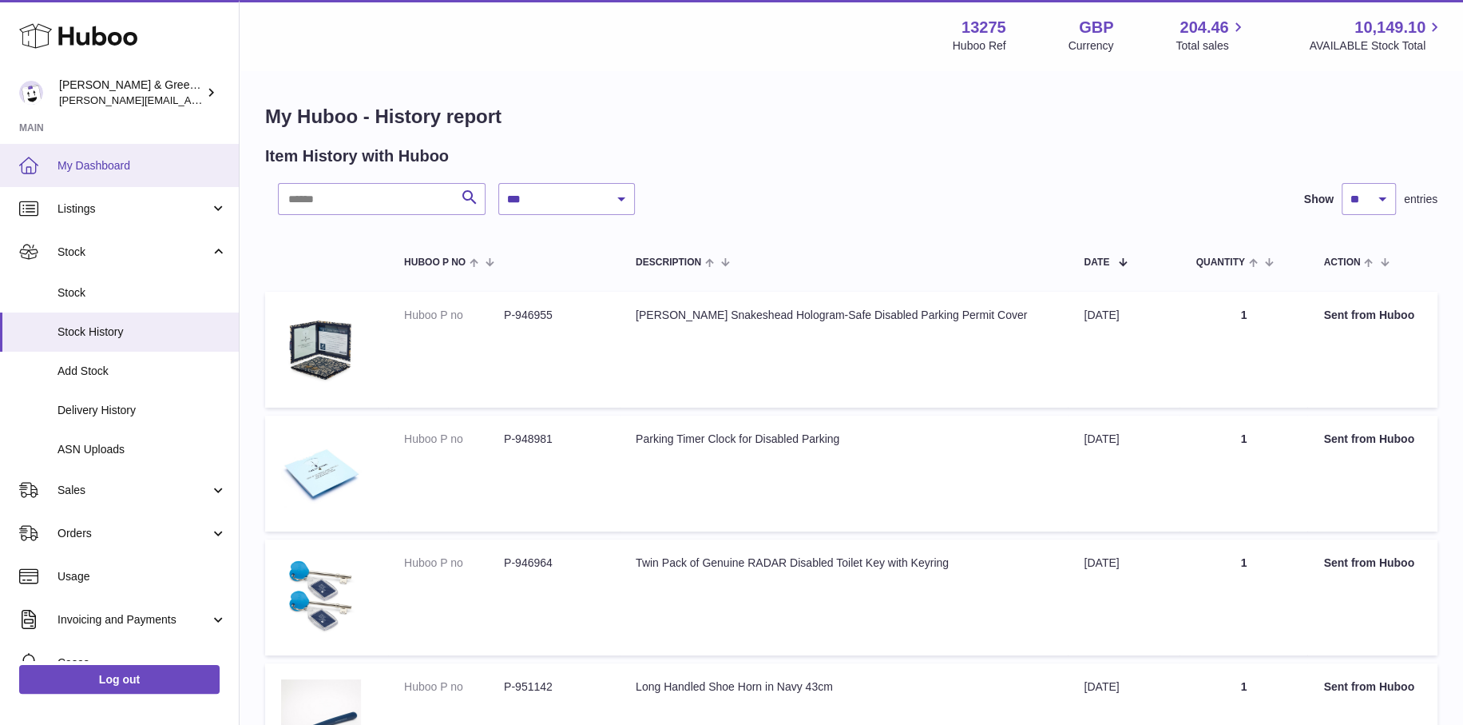
click at [130, 173] on link "My Dashboard" at bounding box center [119, 165] width 239 height 43
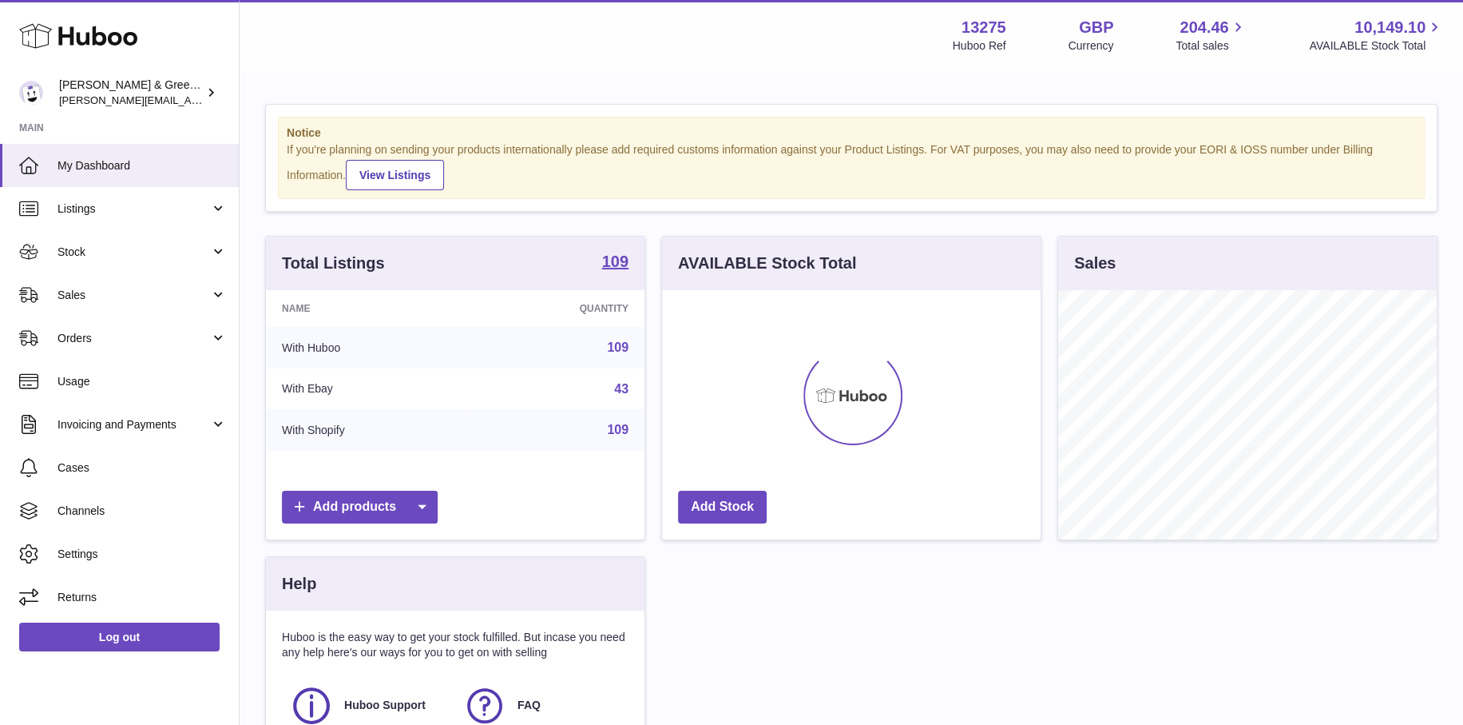
scroll to position [249, 379]
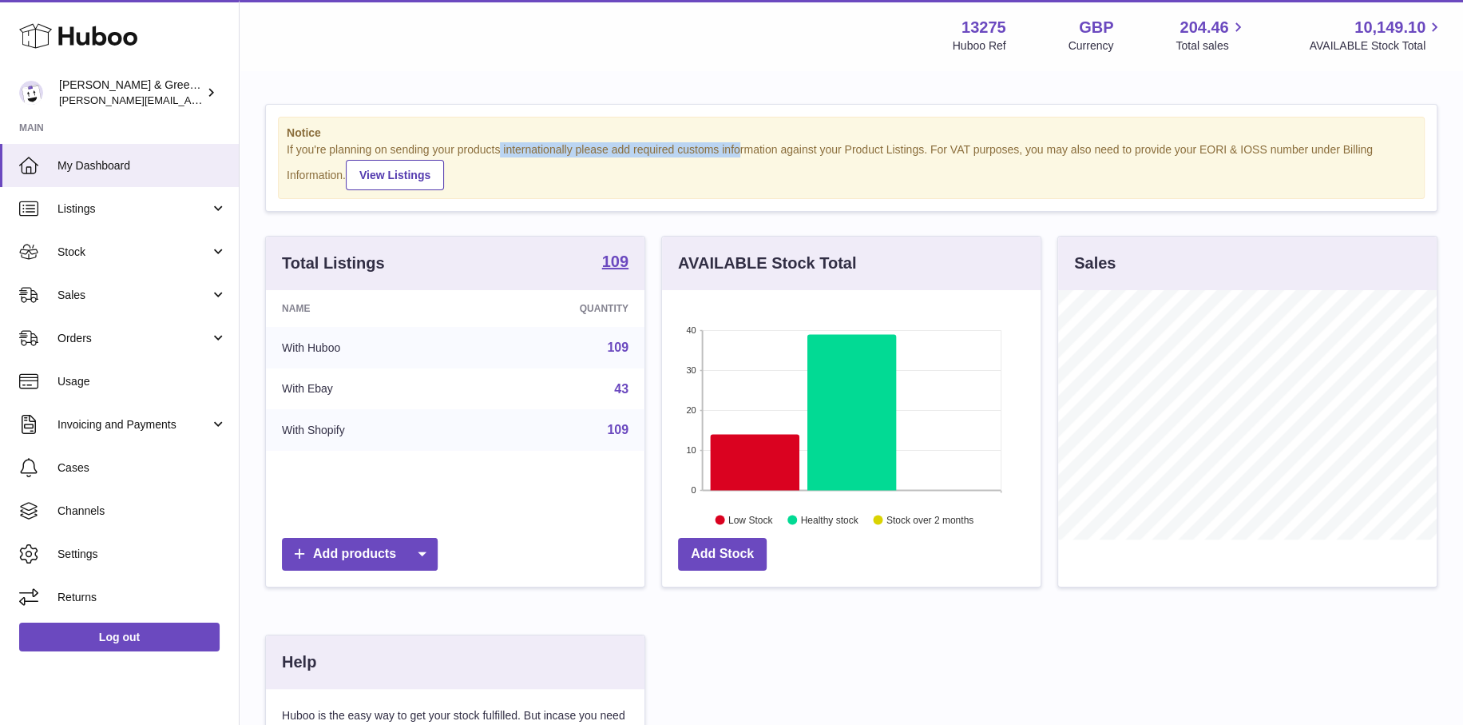
drag, startPoint x: 499, startPoint y: 150, endPoint x: 739, endPoint y: 145, distance: 239.7
click at [739, 145] on div "If you're planning on sending your products internationally please add required…" at bounding box center [852, 166] width 1130 height 48
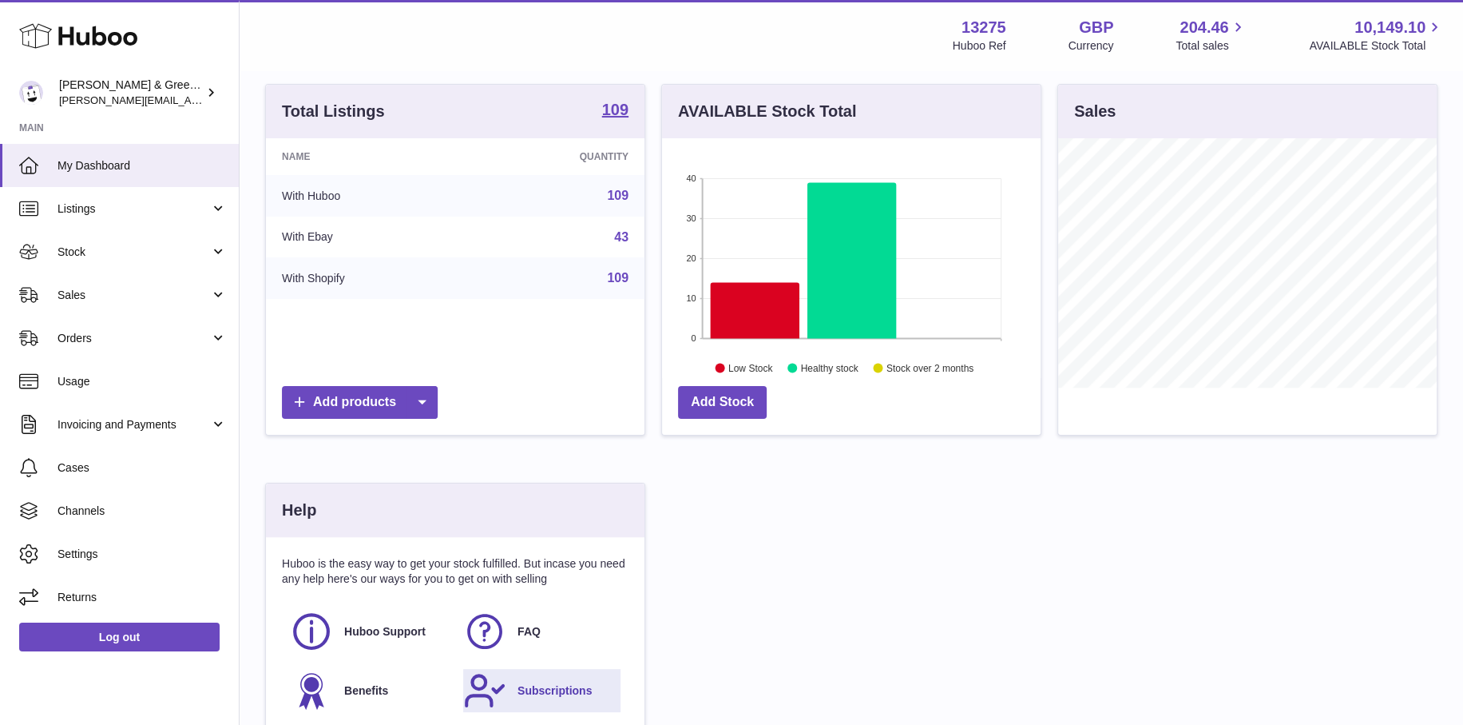
scroll to position [0, 0]
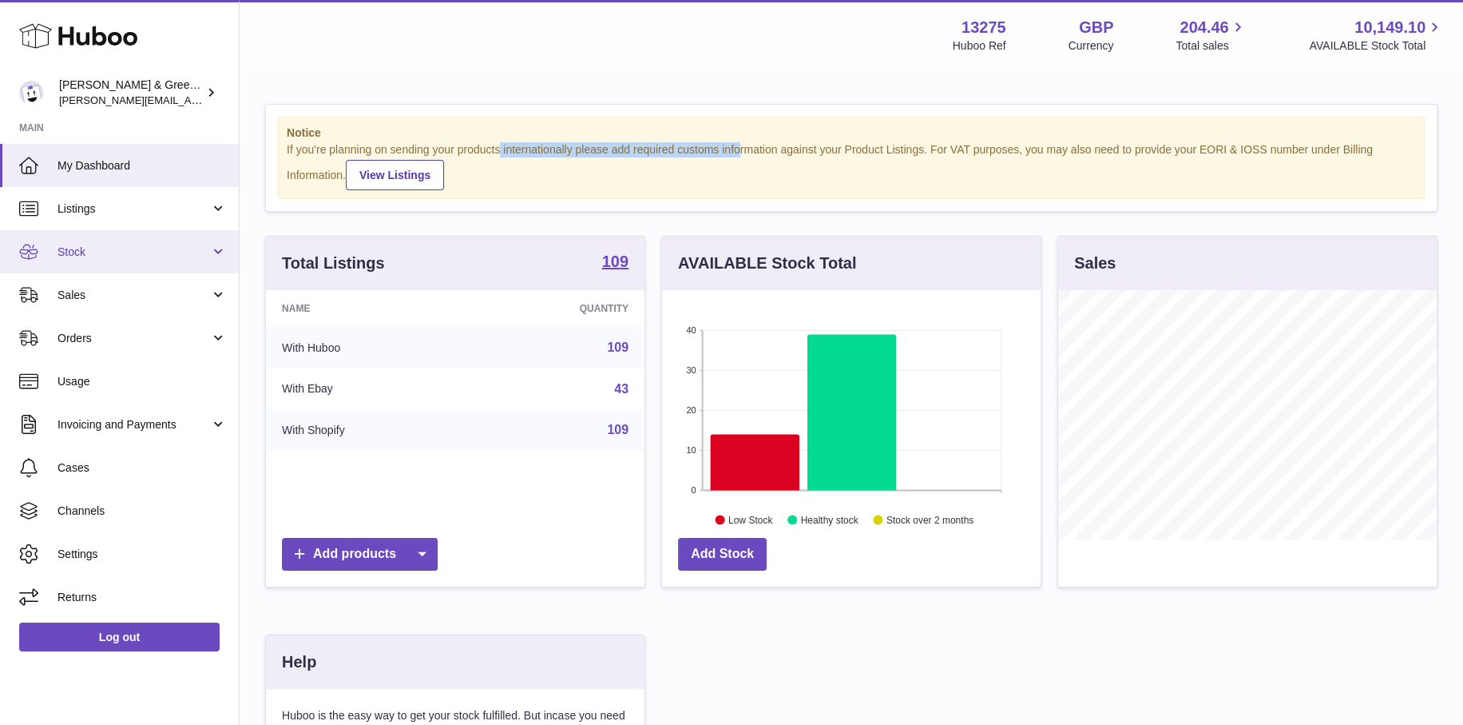
click at [93, 253] on span "Stock" at bounding box center [134, 251] width 153 height 15
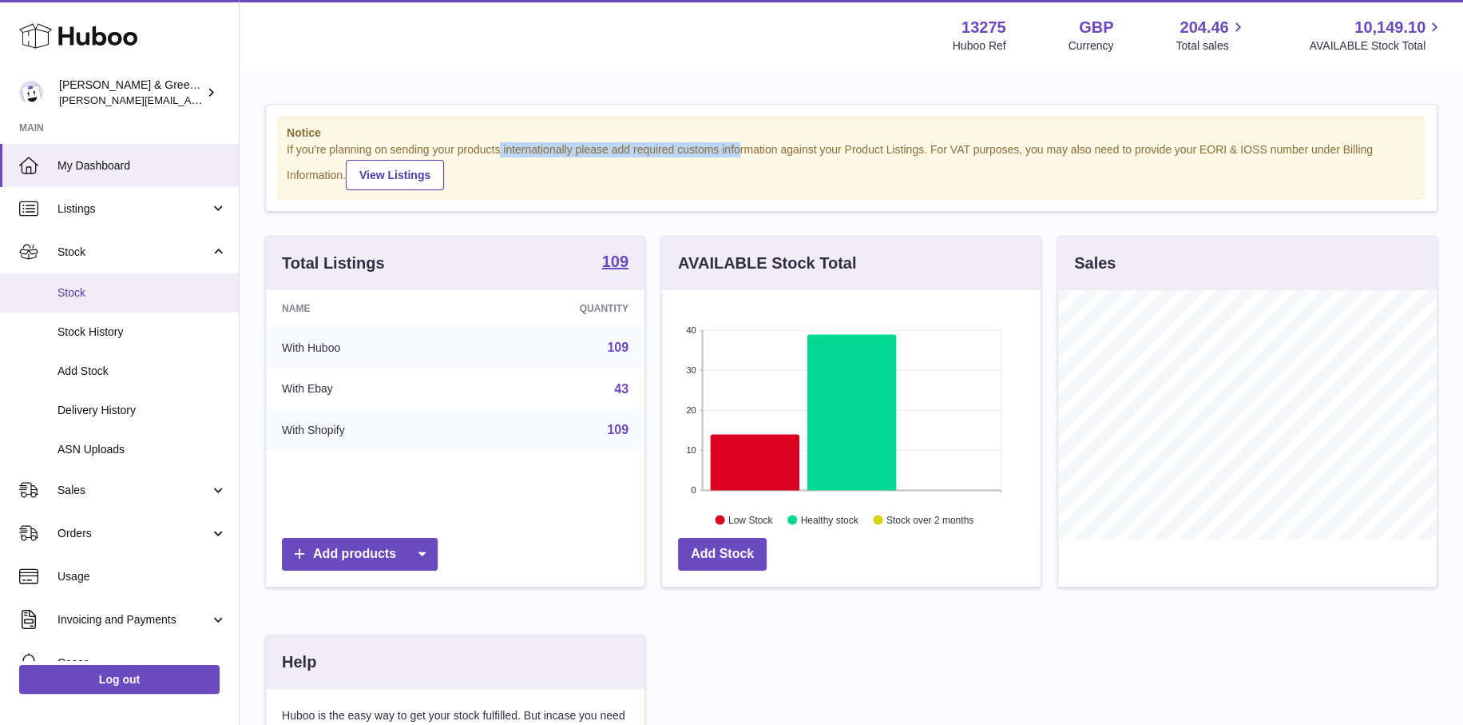
click at [100, 299] on span "Stock" at bounding box center [142, 292] width 169 height 15
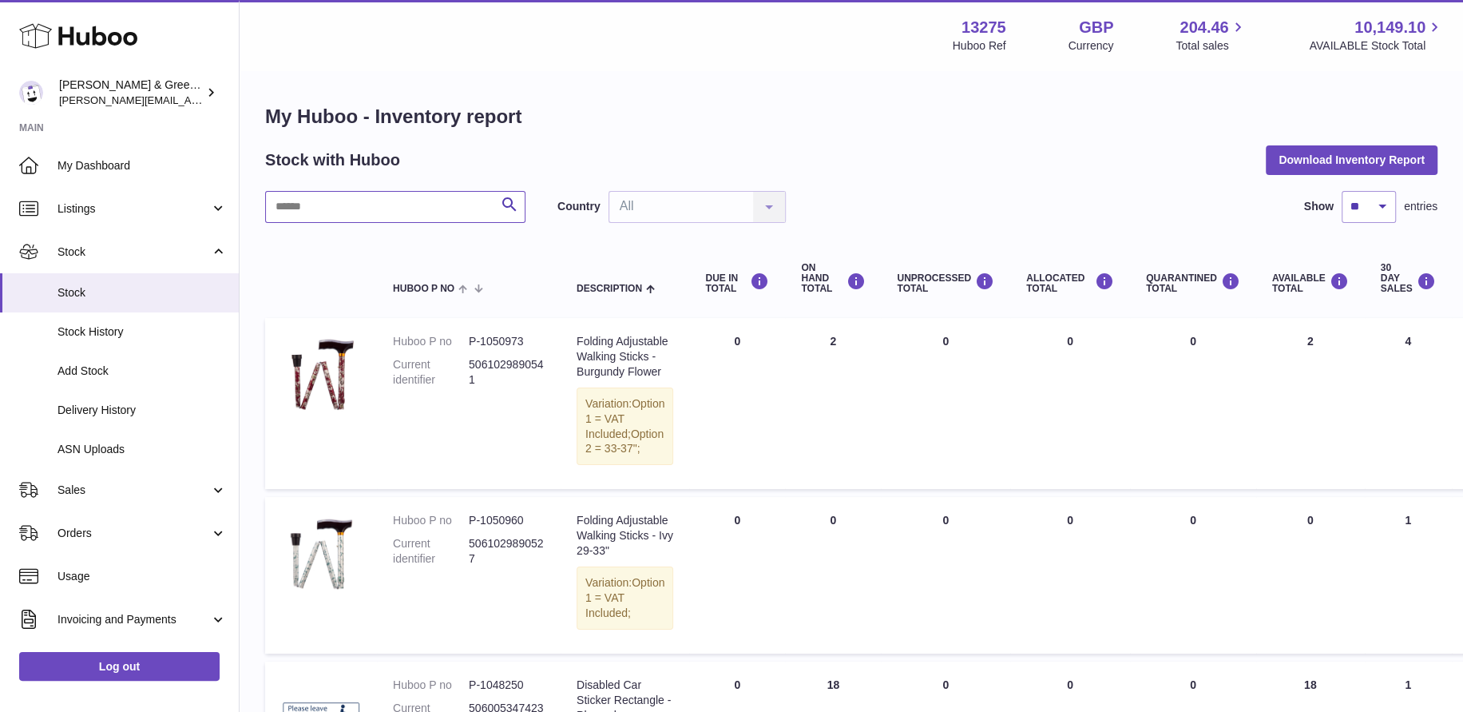
click at [352, 210] on input "text" at bounding box center [395, 207] width 260 height 32
type input "***"
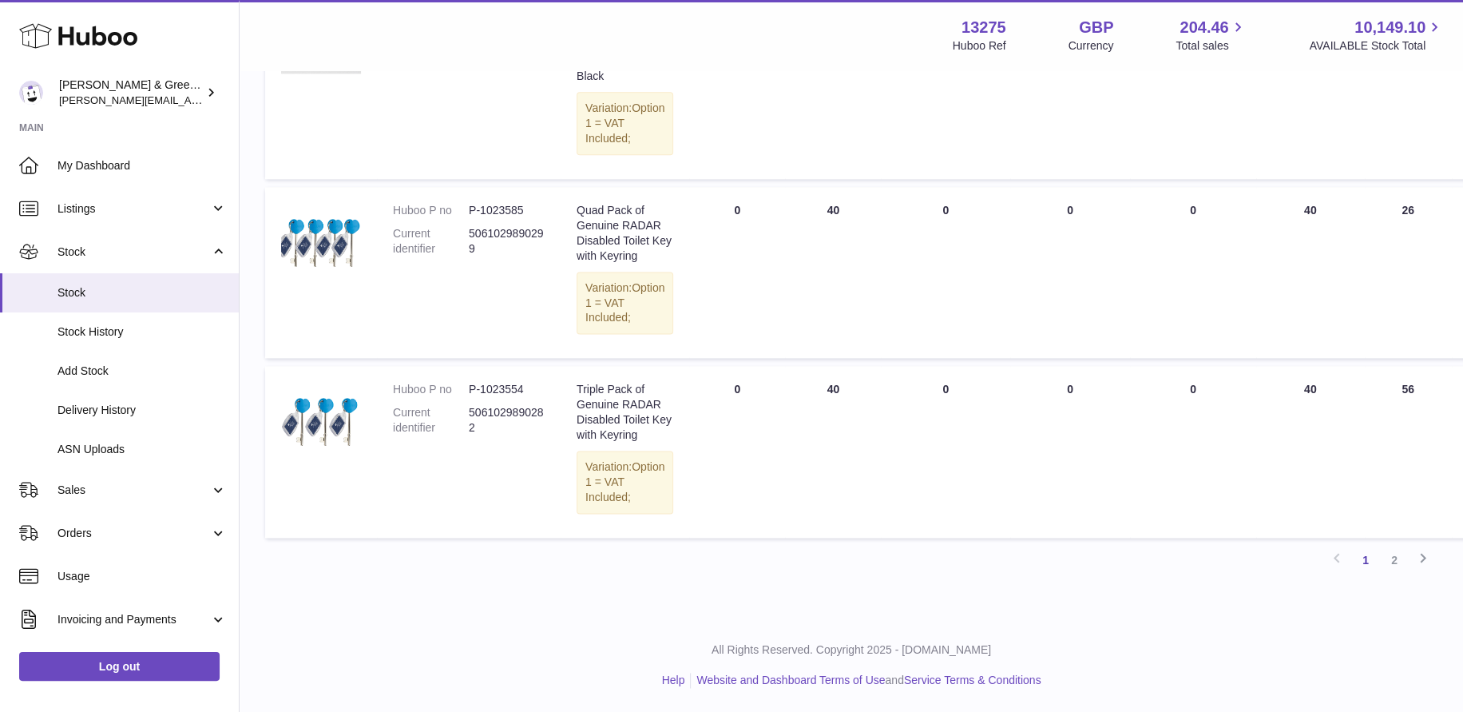
scroll to position [2118, 0]
click at [1404, 556] on link "2" at bounding box center [1394, 560] width 29 height 29
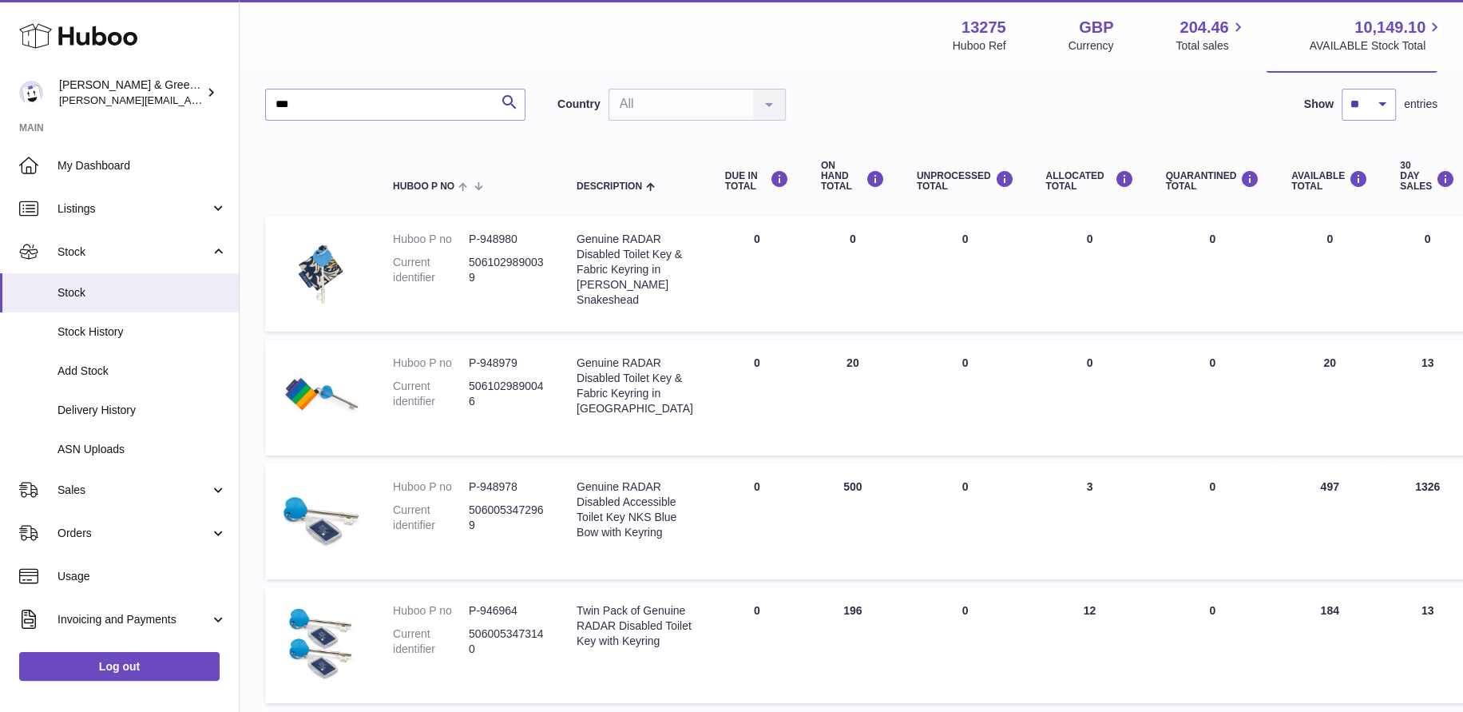
scroll to position [240, 0]
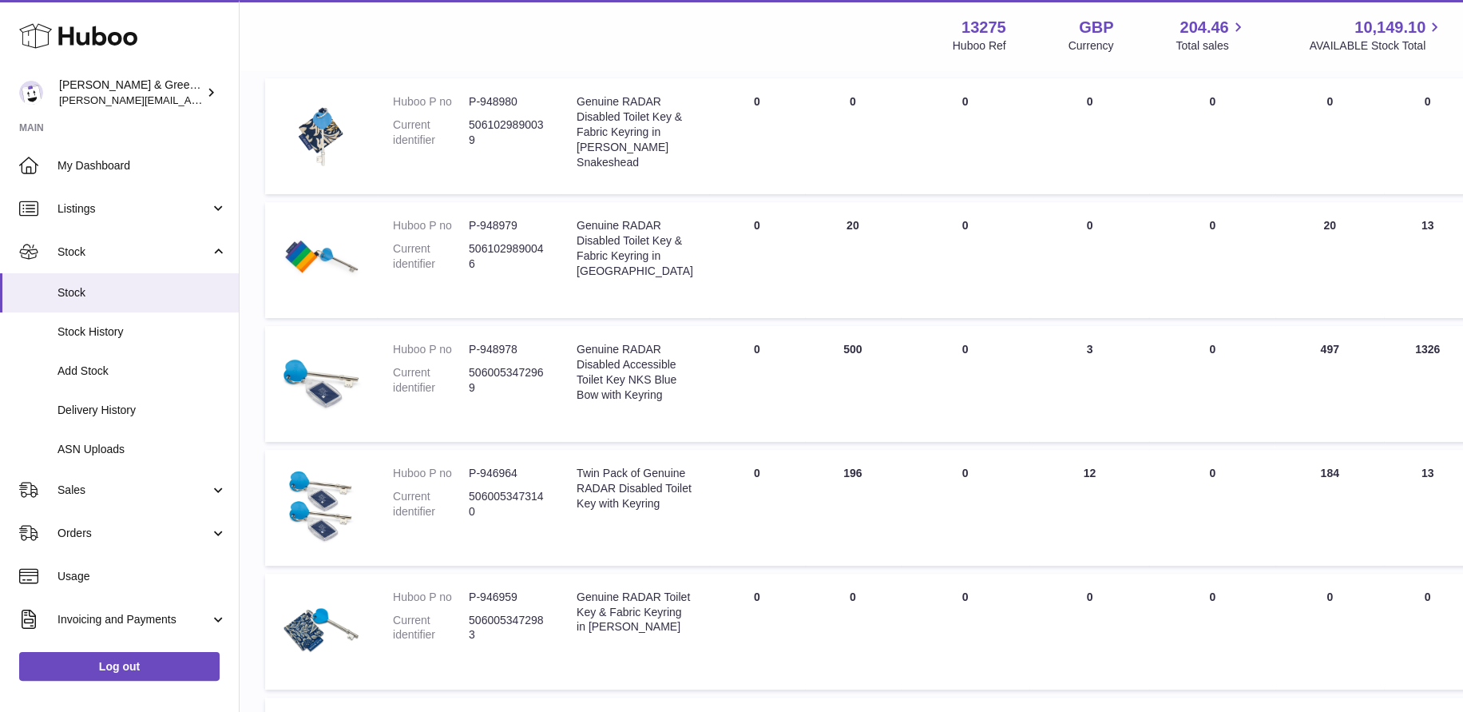
click at [467, 395] on dt "Current identifier" at bounding box center [431, 380] width 76 height 30
click at [334, 421] on img at bounding box center [321, 382] width 80 height 80
drag, startPoint x: 779, startPoint y: 366, endPoint x: 853, endPoint y: 385, distance: 76.7
click at [853, 385] on td "ON HAND Total 500" at bounding box center [853, 384] width 96 height 116
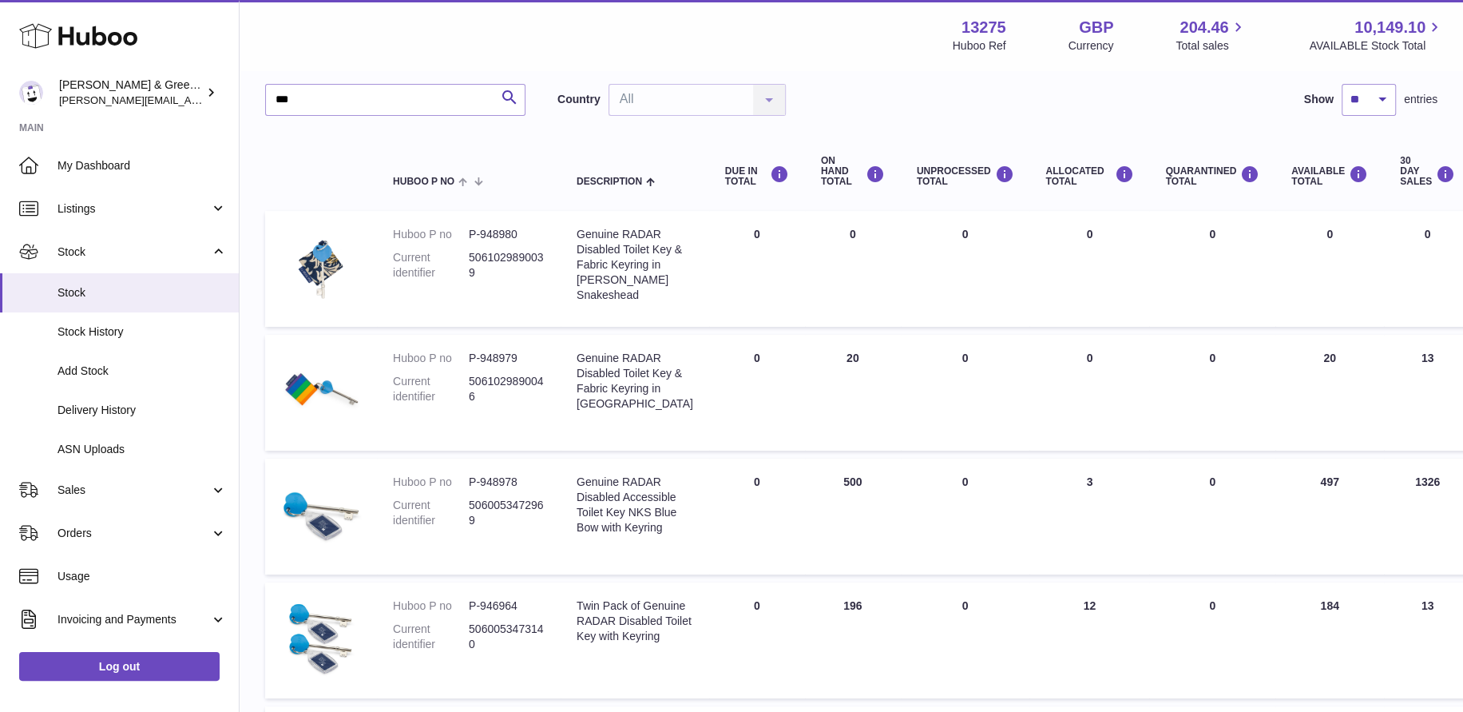
scroll to position [0, 0]
